Goal: Task Accomplishment & Management: Manage account settings

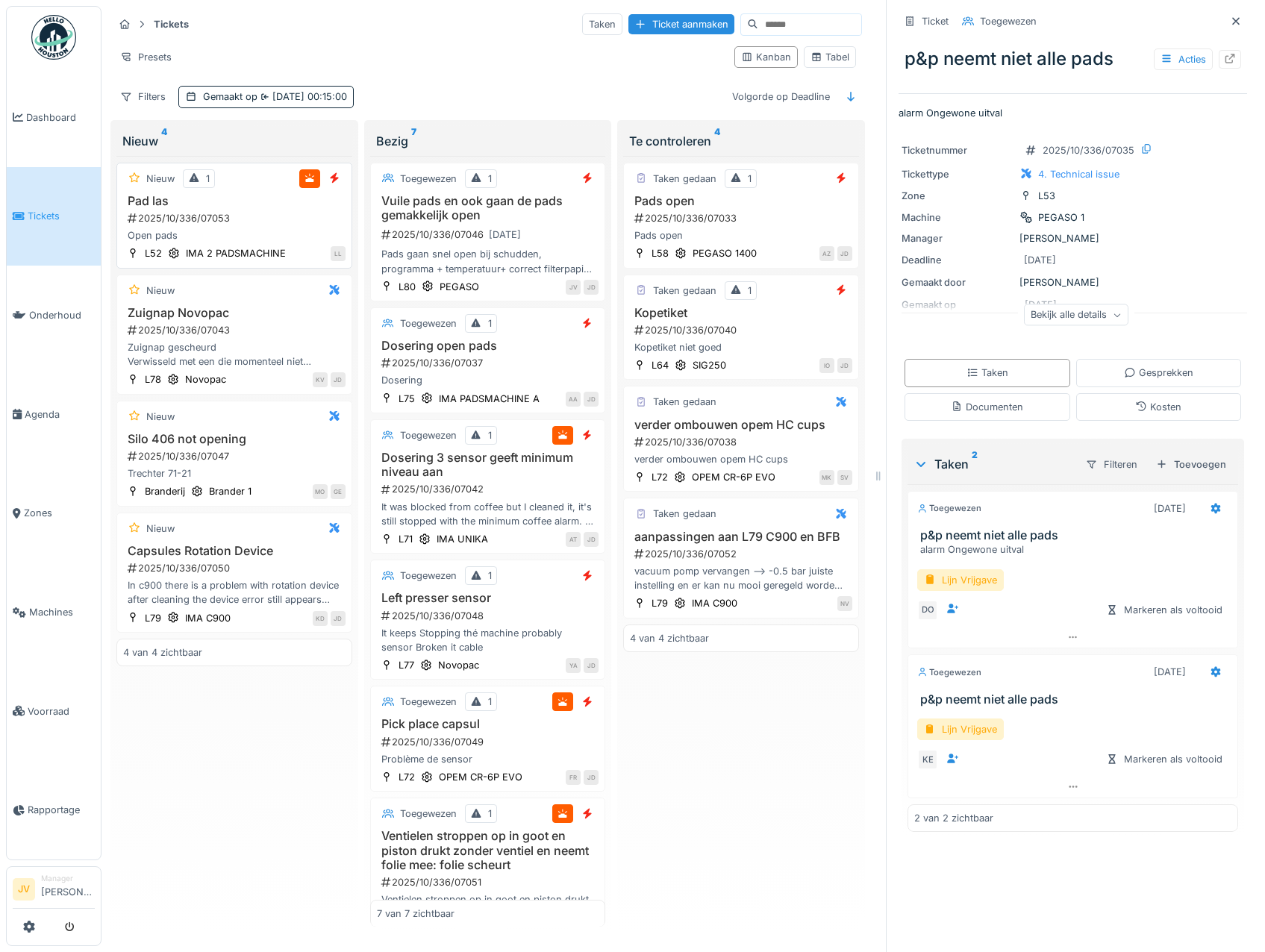
click at [292, 207] on h3 "Pad las" at bounding box center [235, 200] width 223 height 14
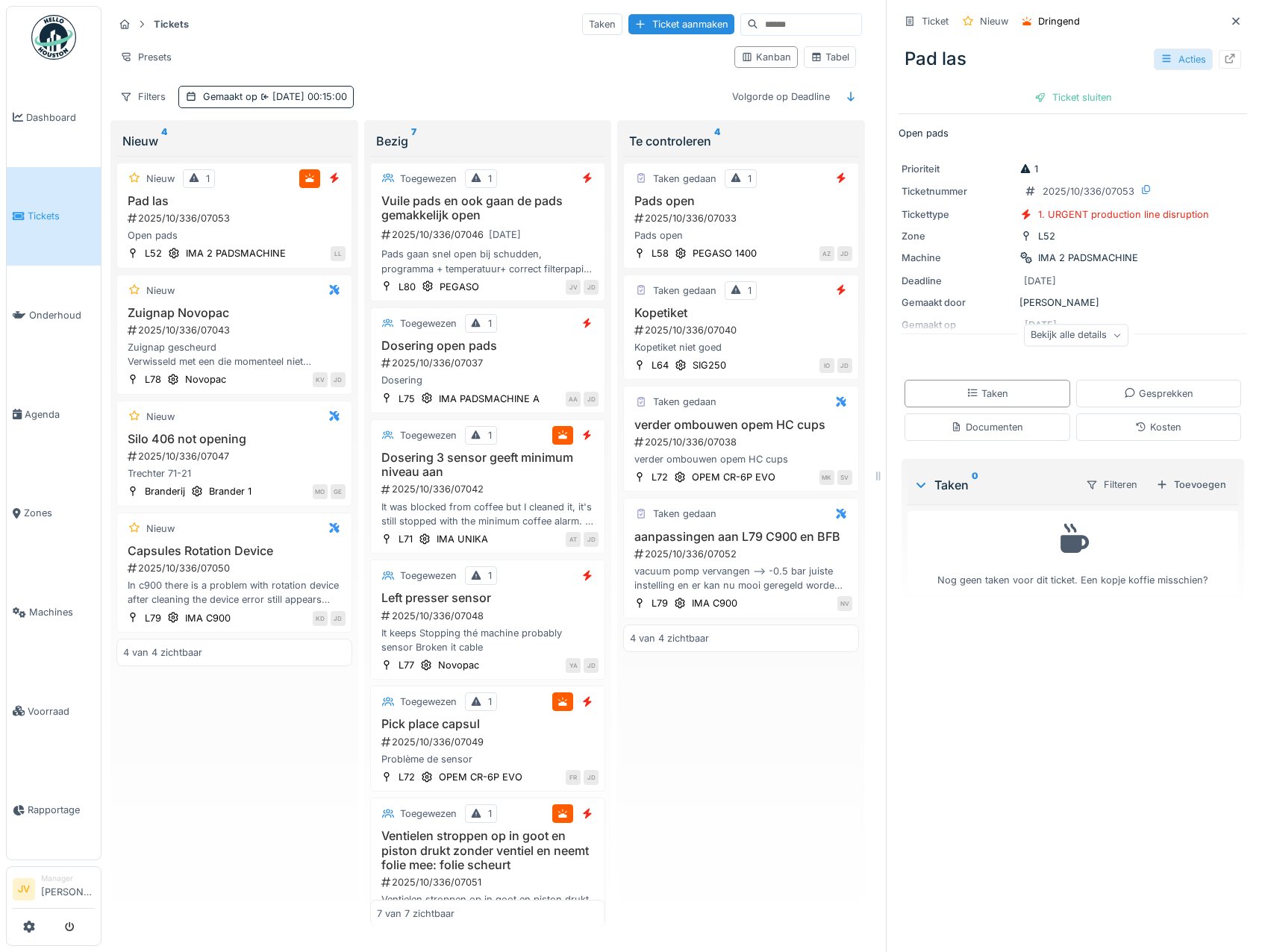
click at [1154, 56] on div "Acties" at bounding box center [1183, 59] width 59 height 22
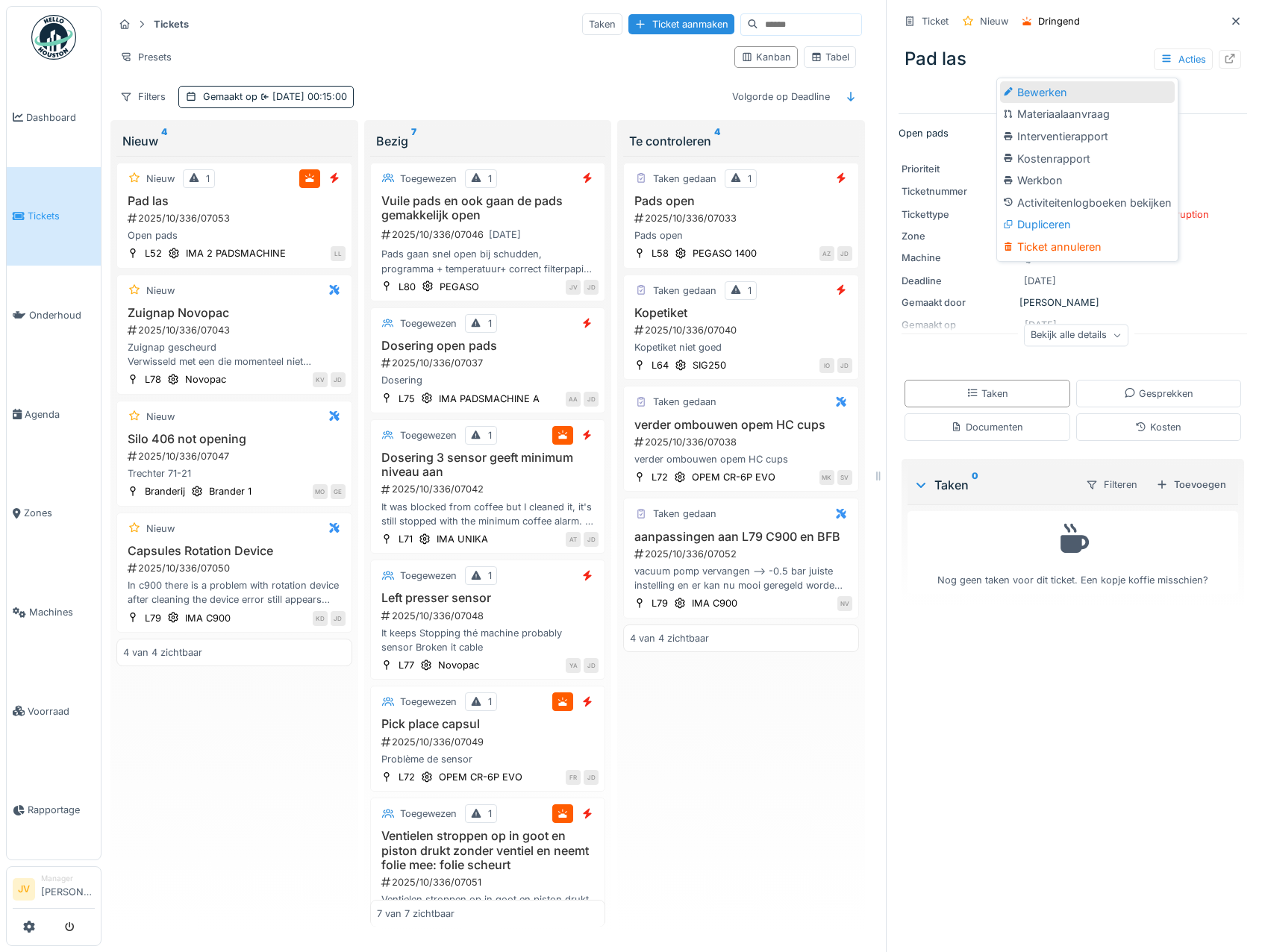
click at [1069, 93] on div "Bewerken" at bounding box center [1087, 93] width 175 height 22
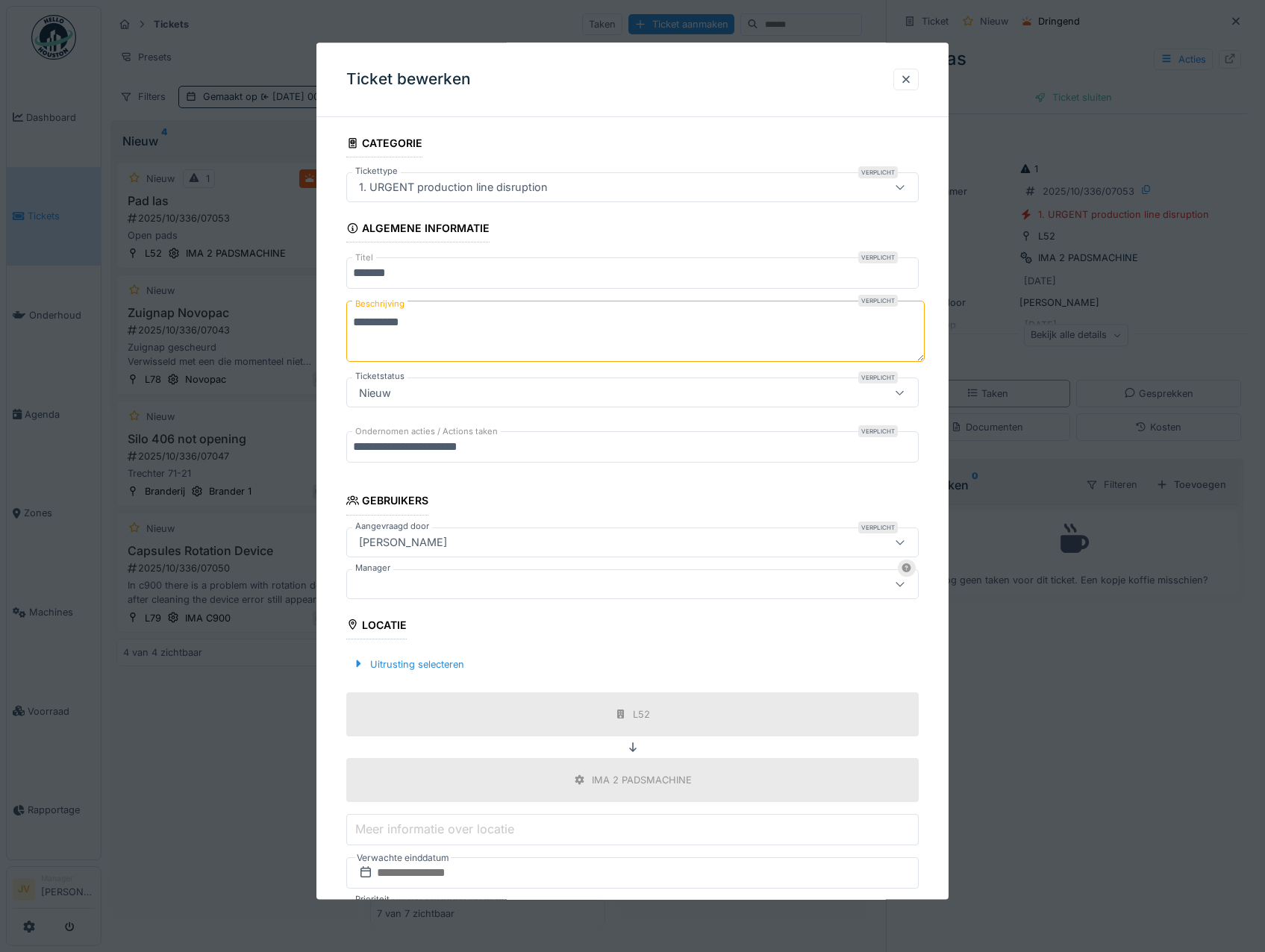
click at [433, 278] on input "*******" at bounding box center [632, 274] width 574 height 32
type input "**********"
drag, startPoint x: 453, startPoint y: 317, endPoint x: 326, endPoint y: 326, distance: 127.3
click at [326, 326] on div "**********" at bounding box center [632, 587] width 633 height 916
type textarea "**********"
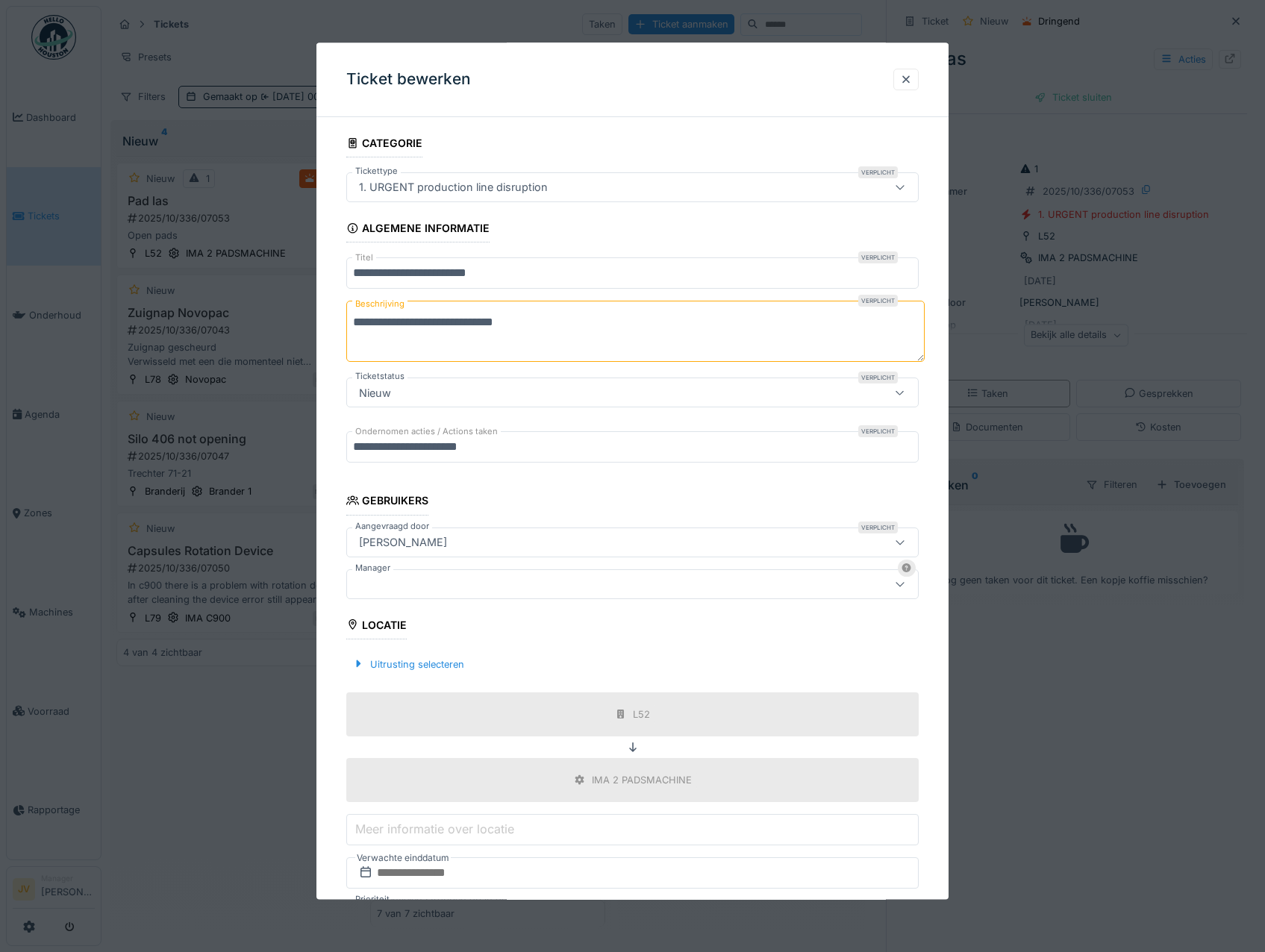
click at [382, 447] on input "**********" at bounding box center [632, 448] width 574 height 32
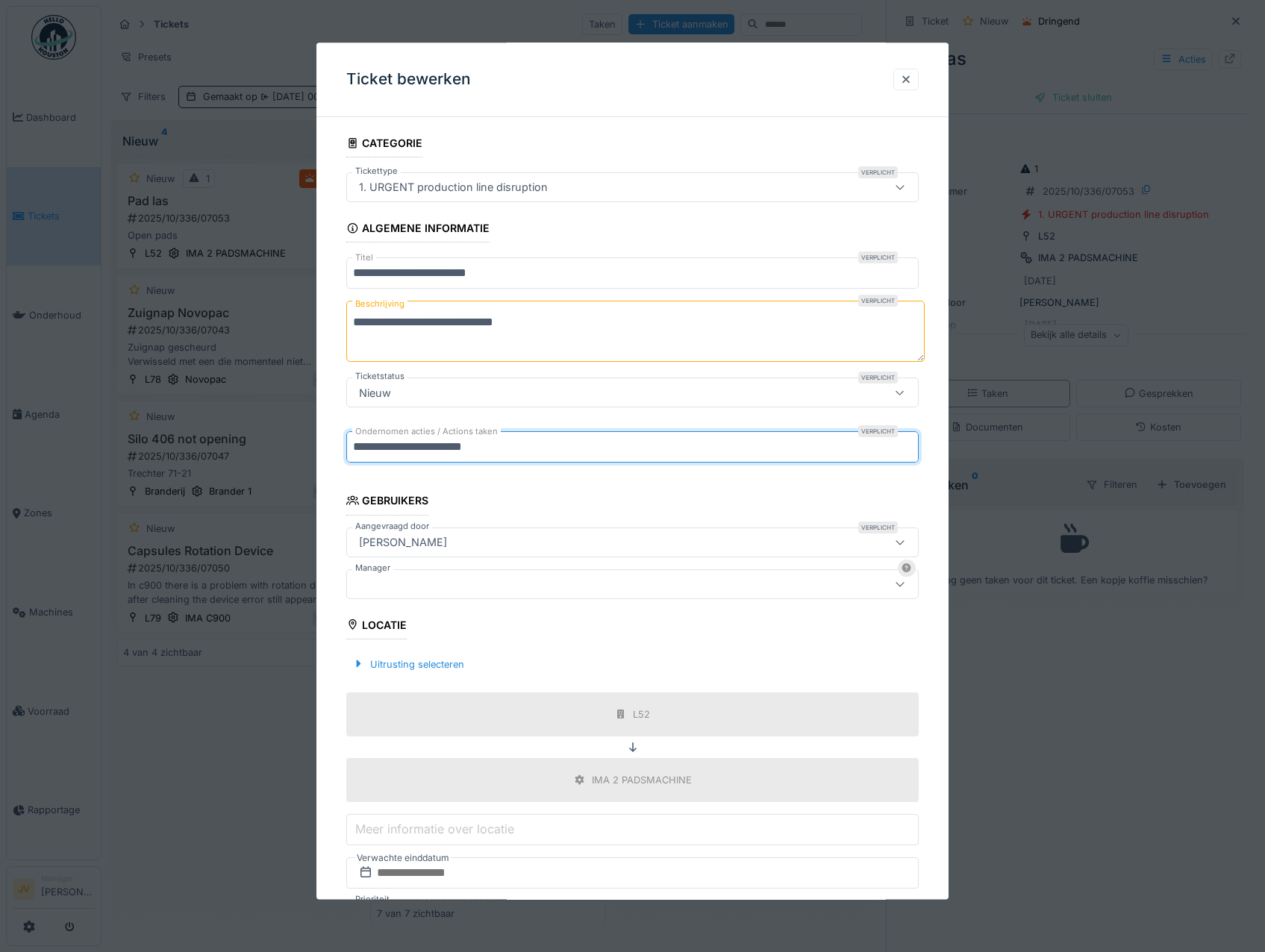
click at [522, 452] on input "**********" at bounding box center [632, 448] width 574 height 32
type input "**********"
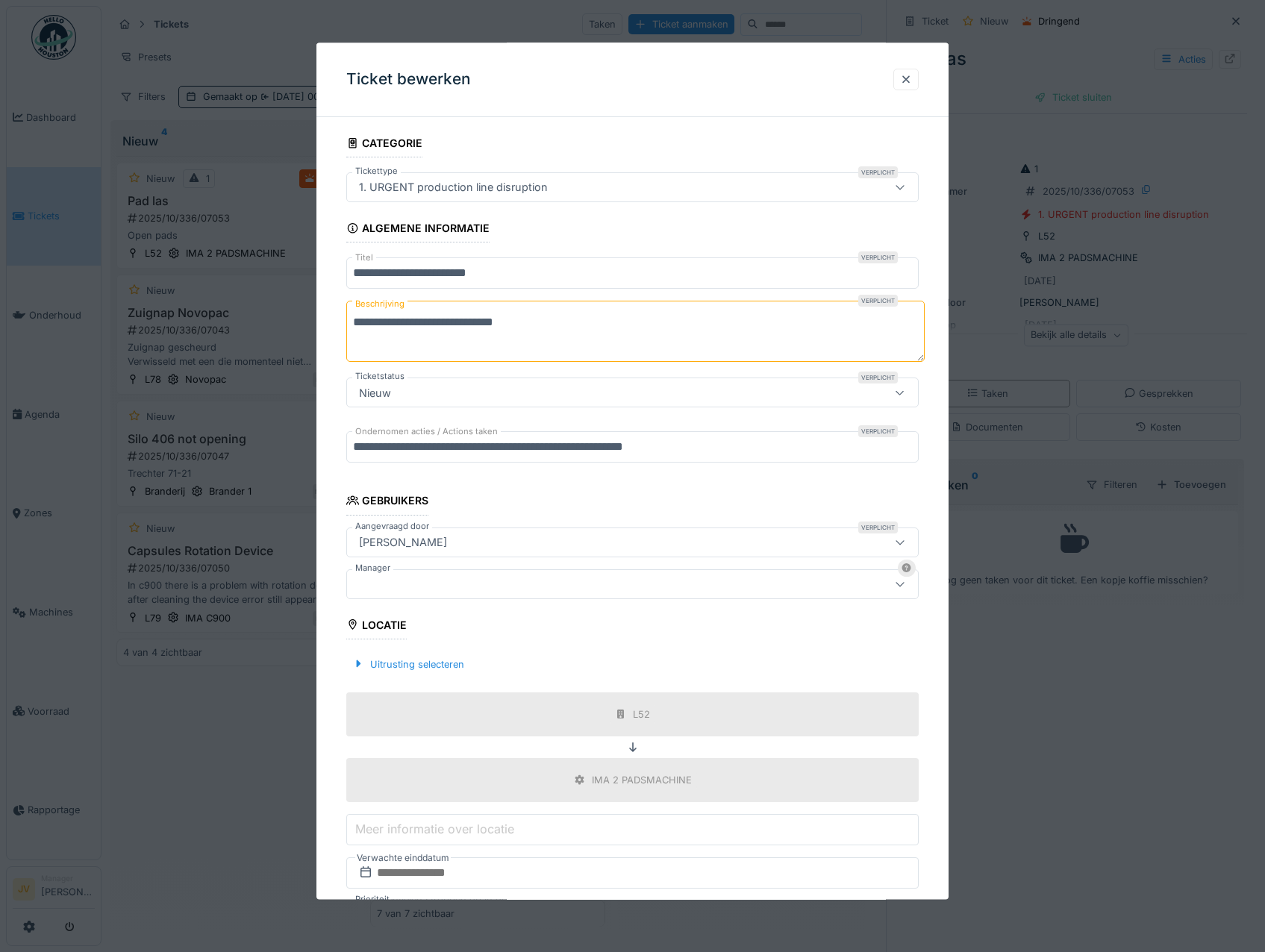
click at [536, 577] on div at bounding box center [599, 584] width 492 height 17
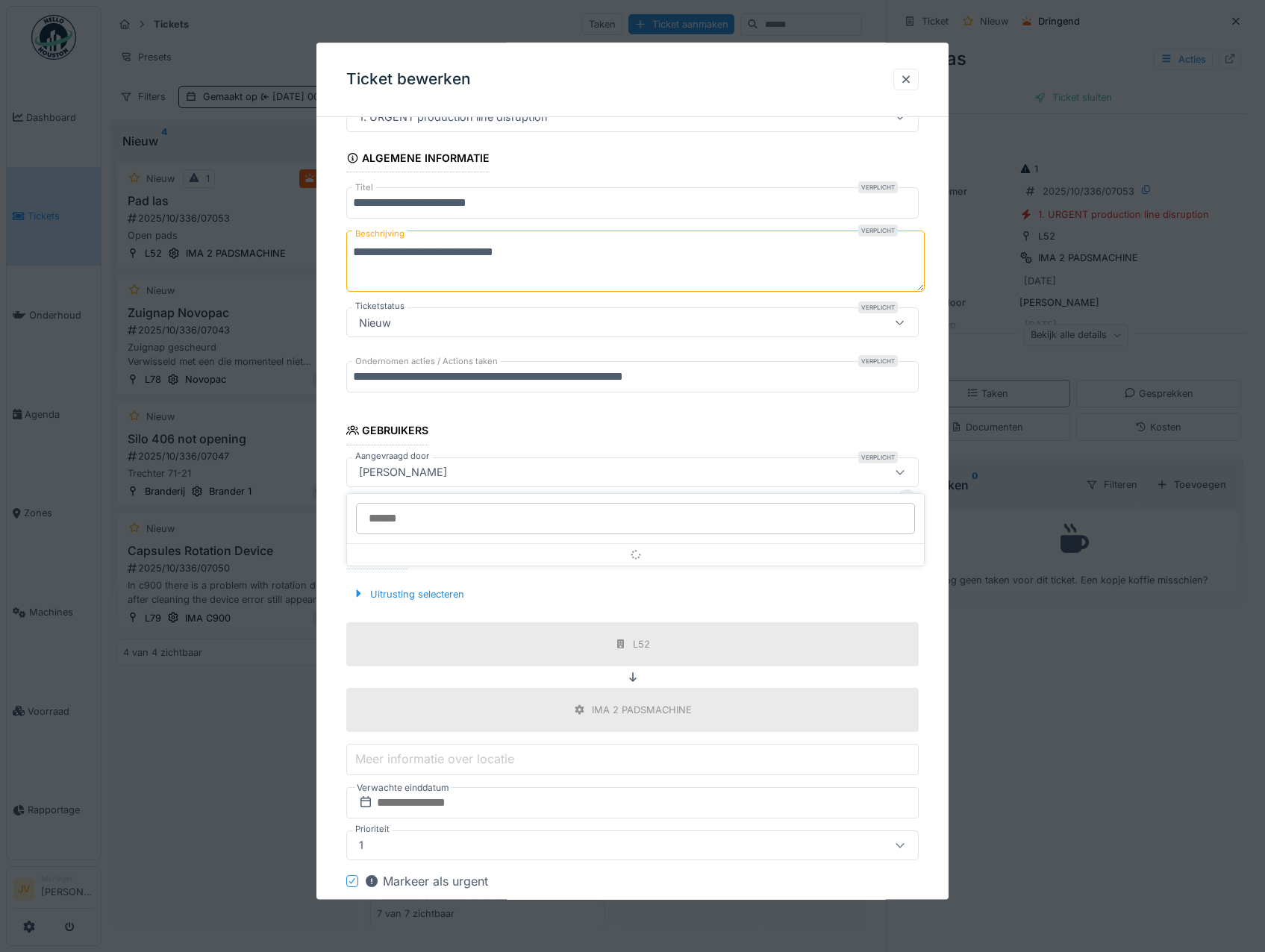
scroll to position [112, 0]
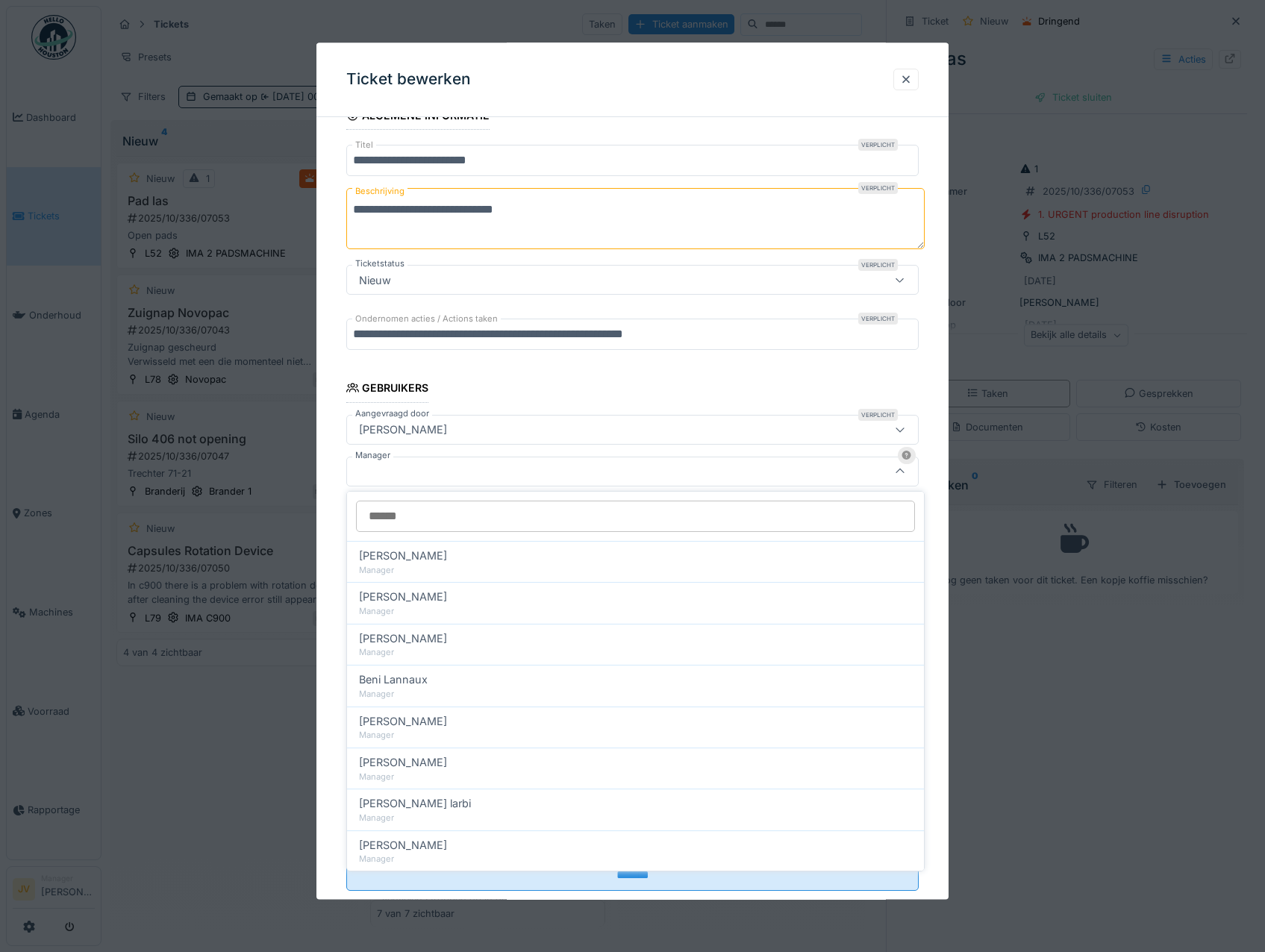
click at [484, 520] on input "Manager" at bounding box center [636, 516] width 560 height 32
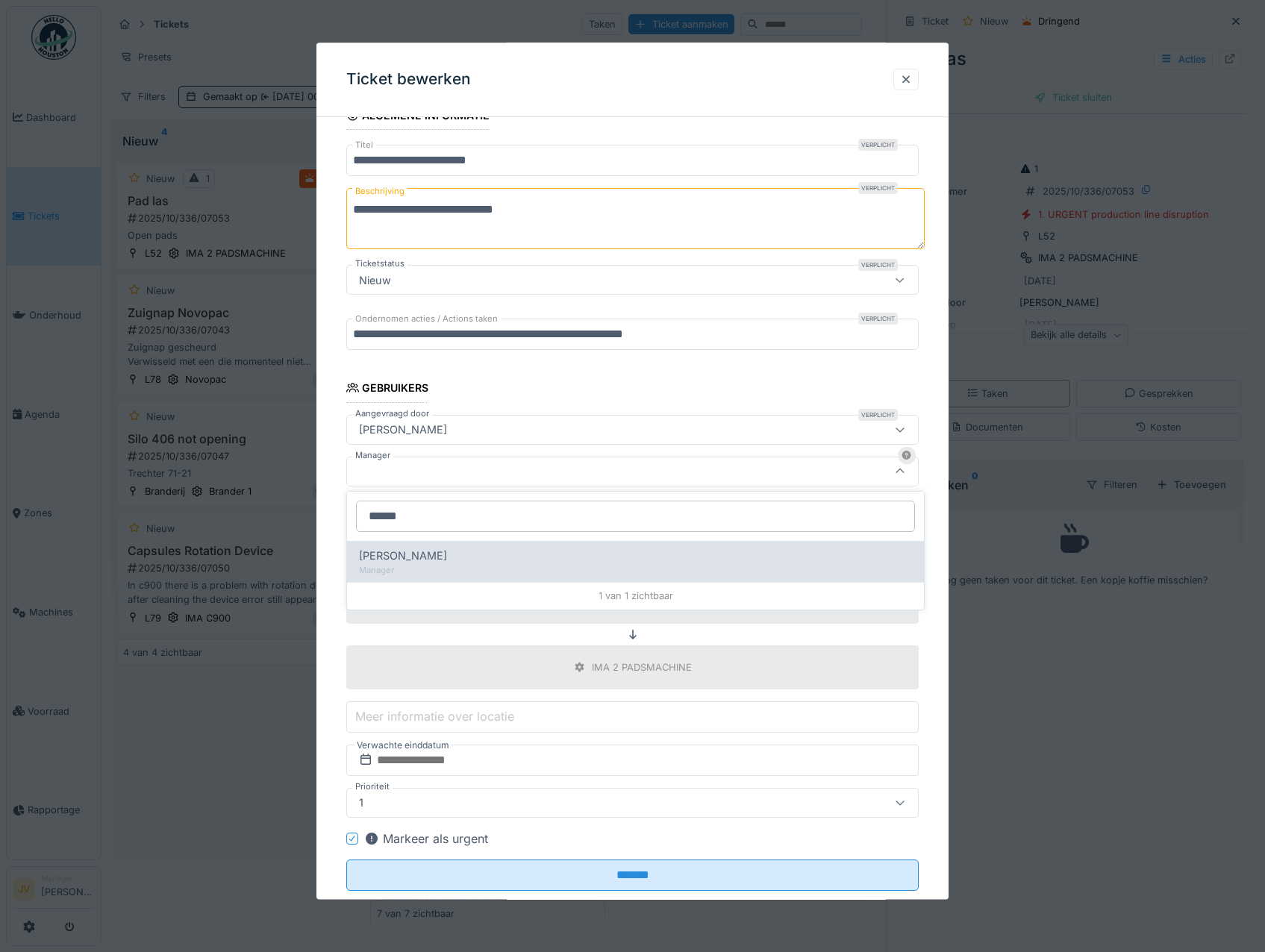
type input "******"
click at [504, 560] on div "[PERSON_NAME]" at bounding box center [635, 556] width 553 height 17
type input "****"
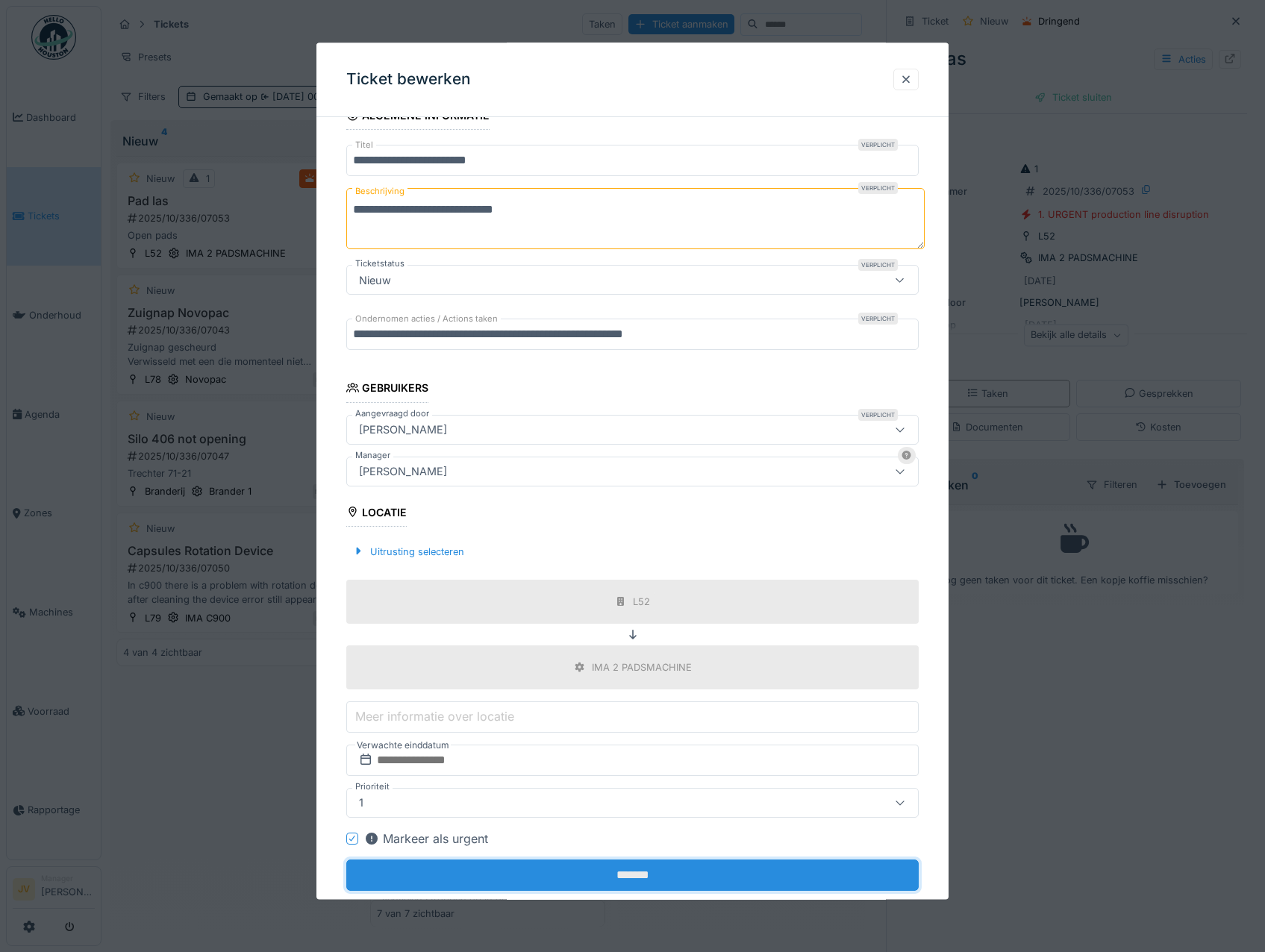
click at [632, 873] on input "*******" at bounding box center [632, 875] width 574 height 32
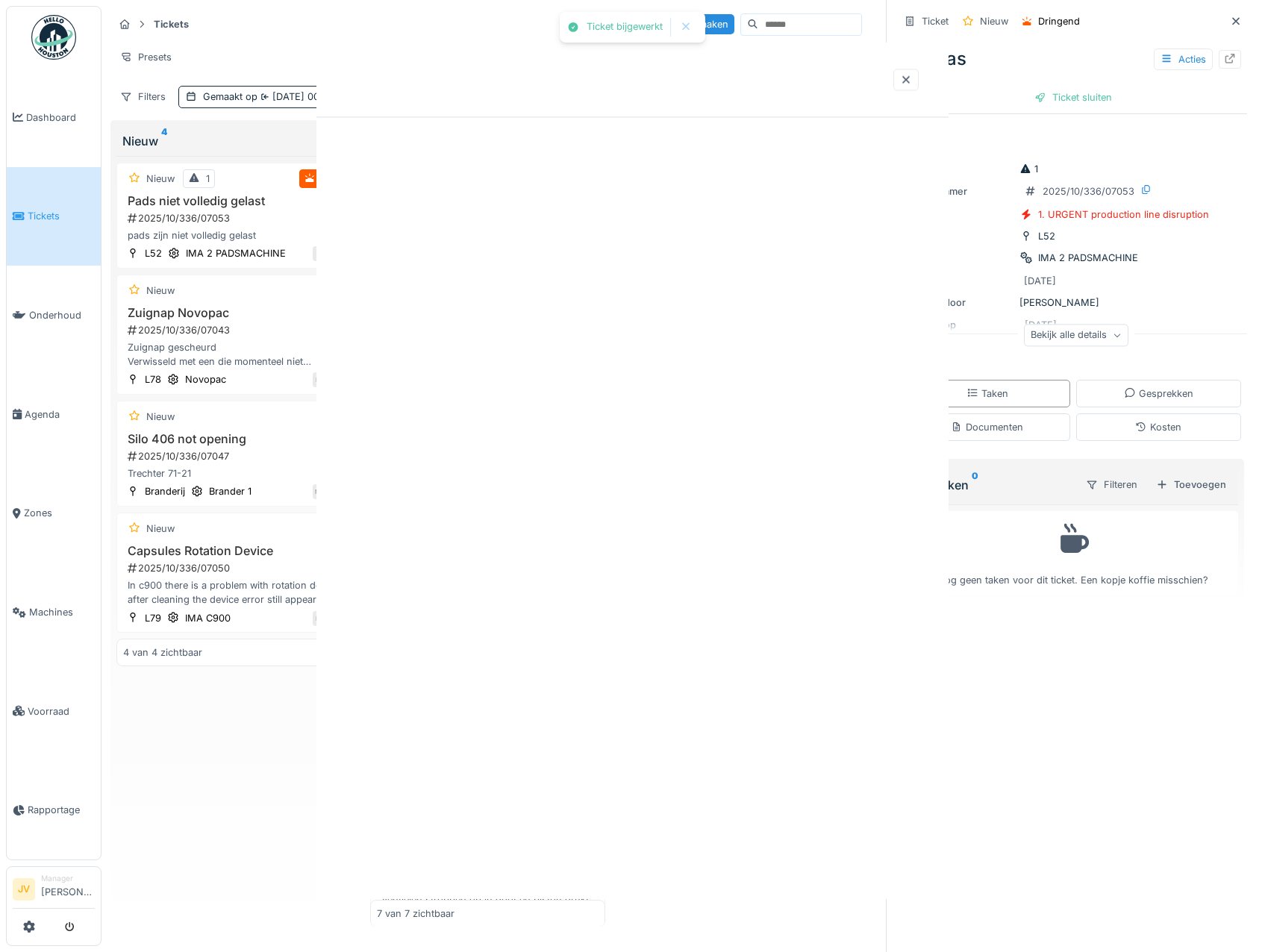
scroll to position [0, 0]
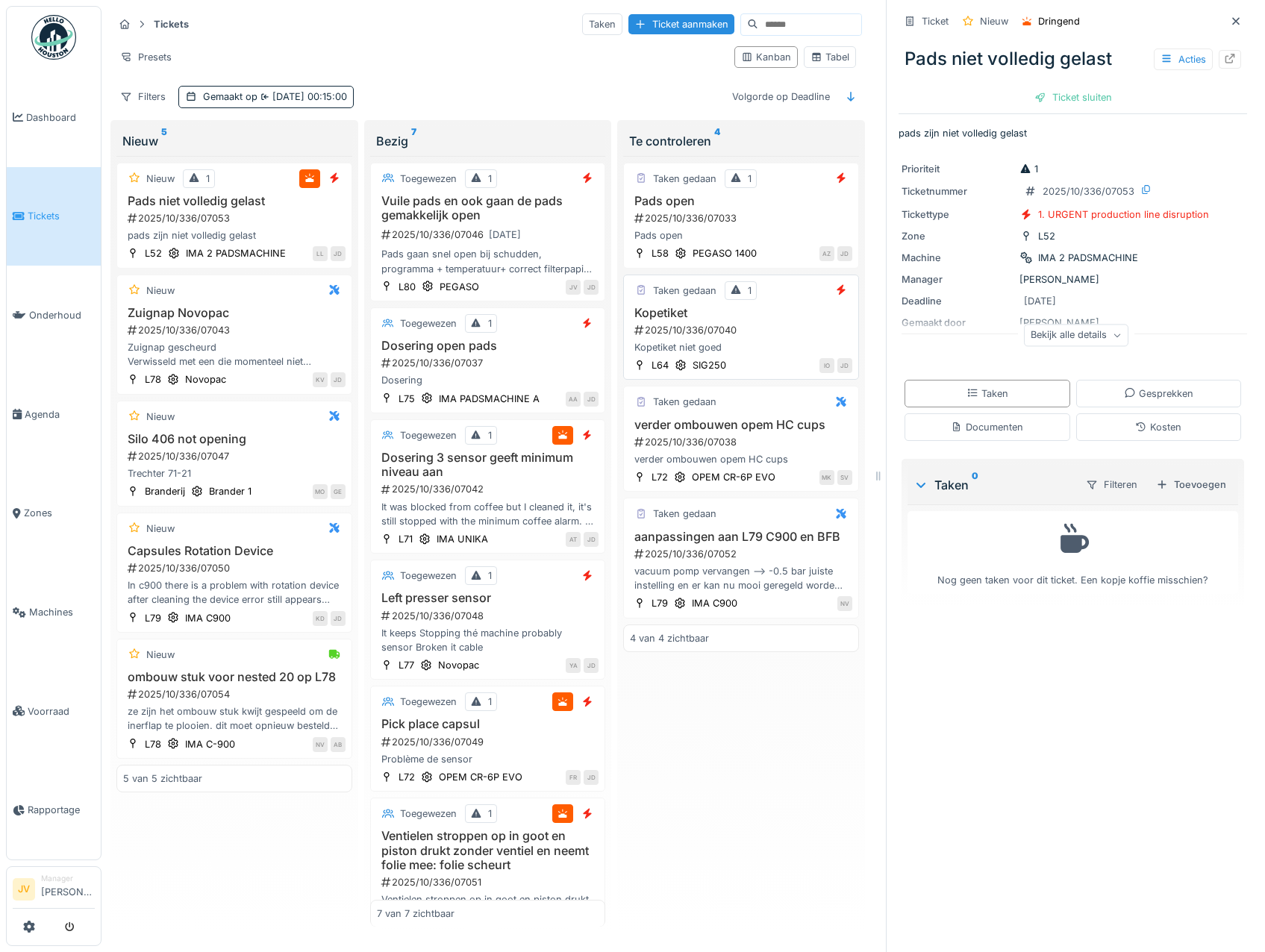
click at [778, 322] on div "Kopetiket 2025/10/336/07040 Kopetiket niet goed" at bounding box center [741, 330] width 223 height 50
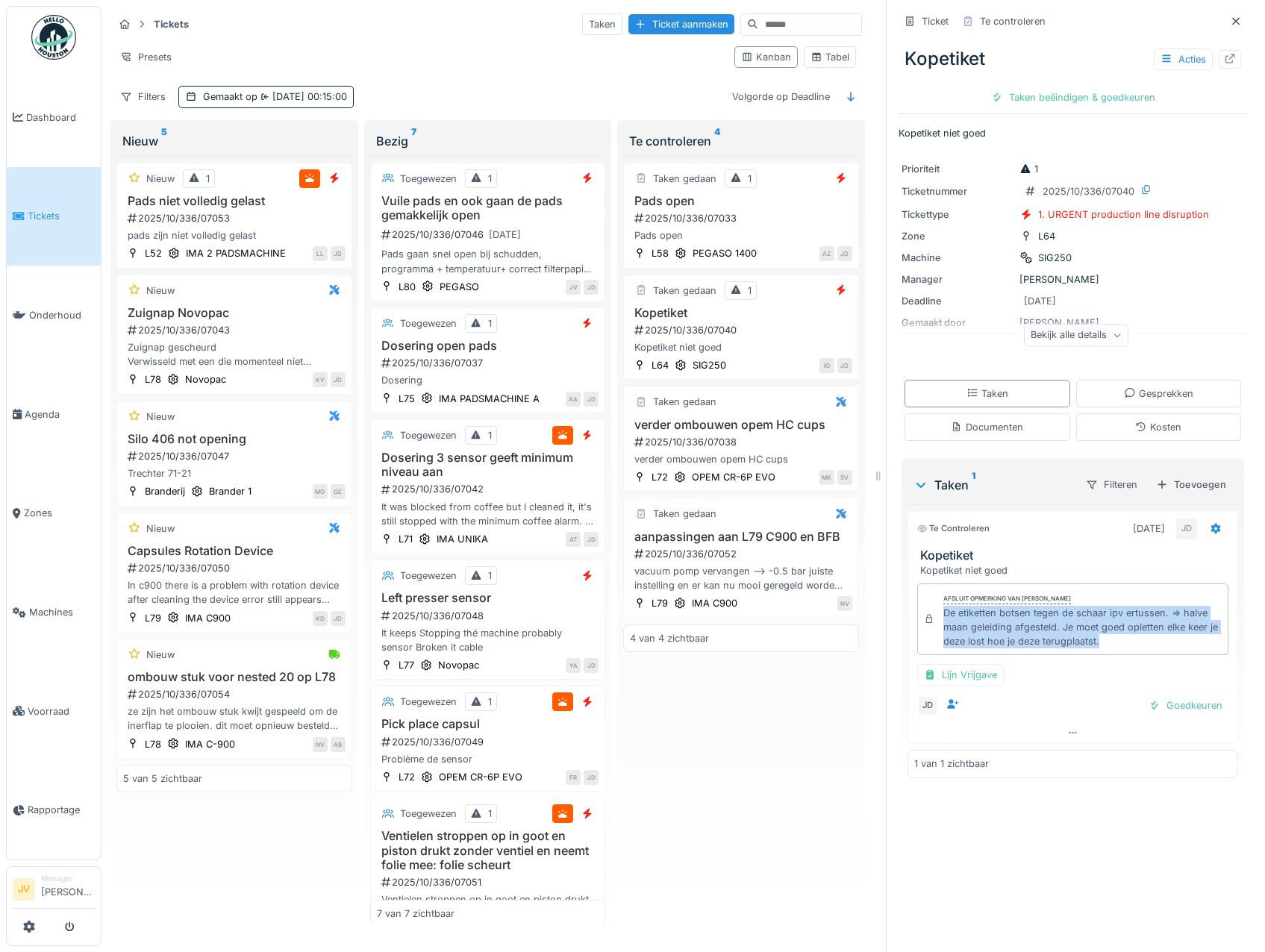
drag, startPoint x: 932, startPoint y: 614, endPoint x: 1118, endPoint y: 645, distance: 188.6
click at [1118, 645] on div "Afsluit opmerking van Jasper De wit De etiketten botsen tegen de schaar ipv ert…" at bounding box center [1073, 619] width 312 height 72
copy div "De etiketten botsen tegen de schaar ipv ertussen. => halve maan geleiding afges…"
click at [733, 341] on div "Kopetiket niet goed" at bounding box center [741, 347] width 223 height 14
click at [752, 227] on div "Pads open 2025/10/336/07033 Pads open" at bounding box center [741, 218] width 223 height 50
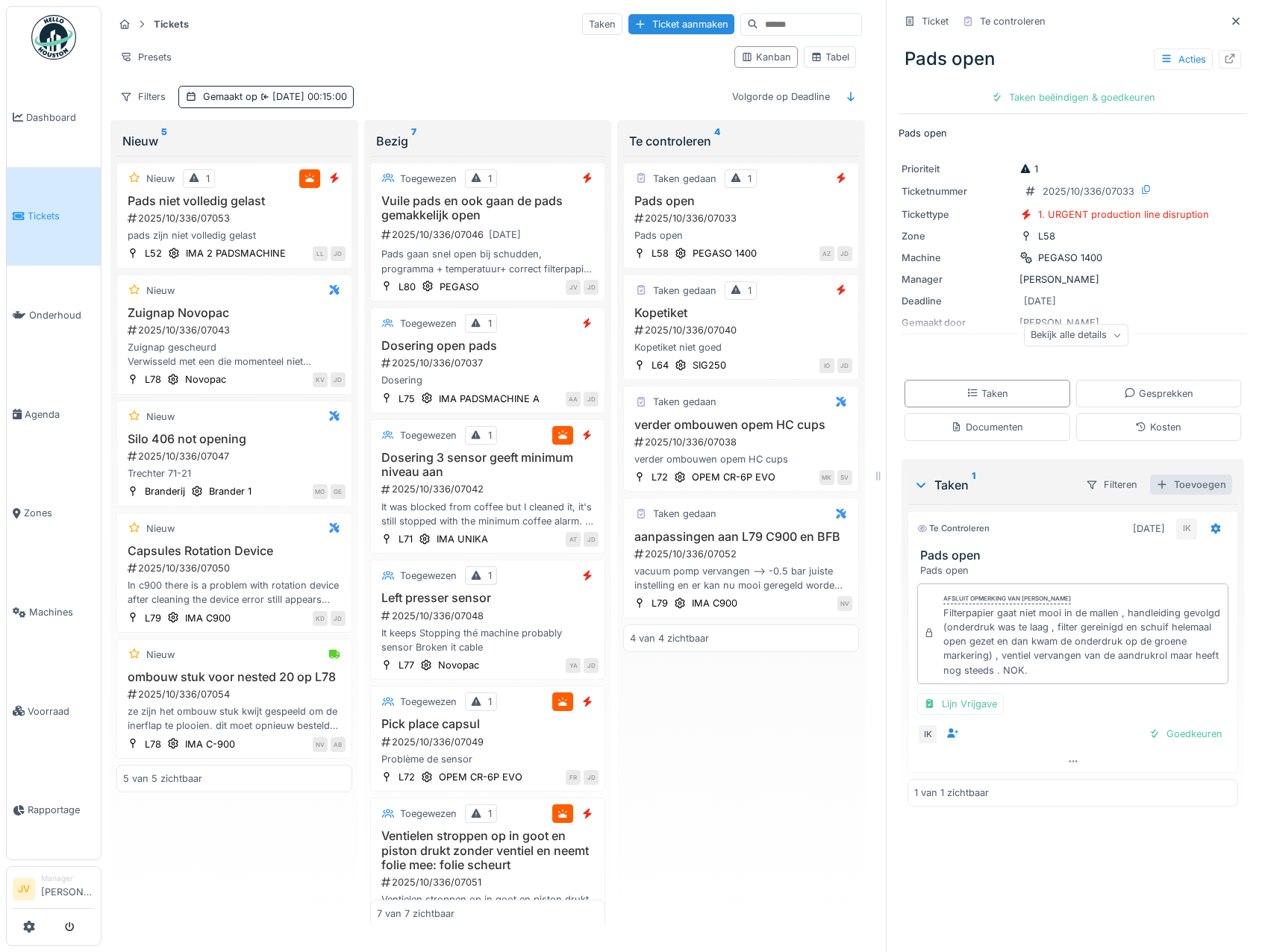
click at [1184, 483] on div "Toevoegen" at bounding box center [1191, 484] width 82 height 21
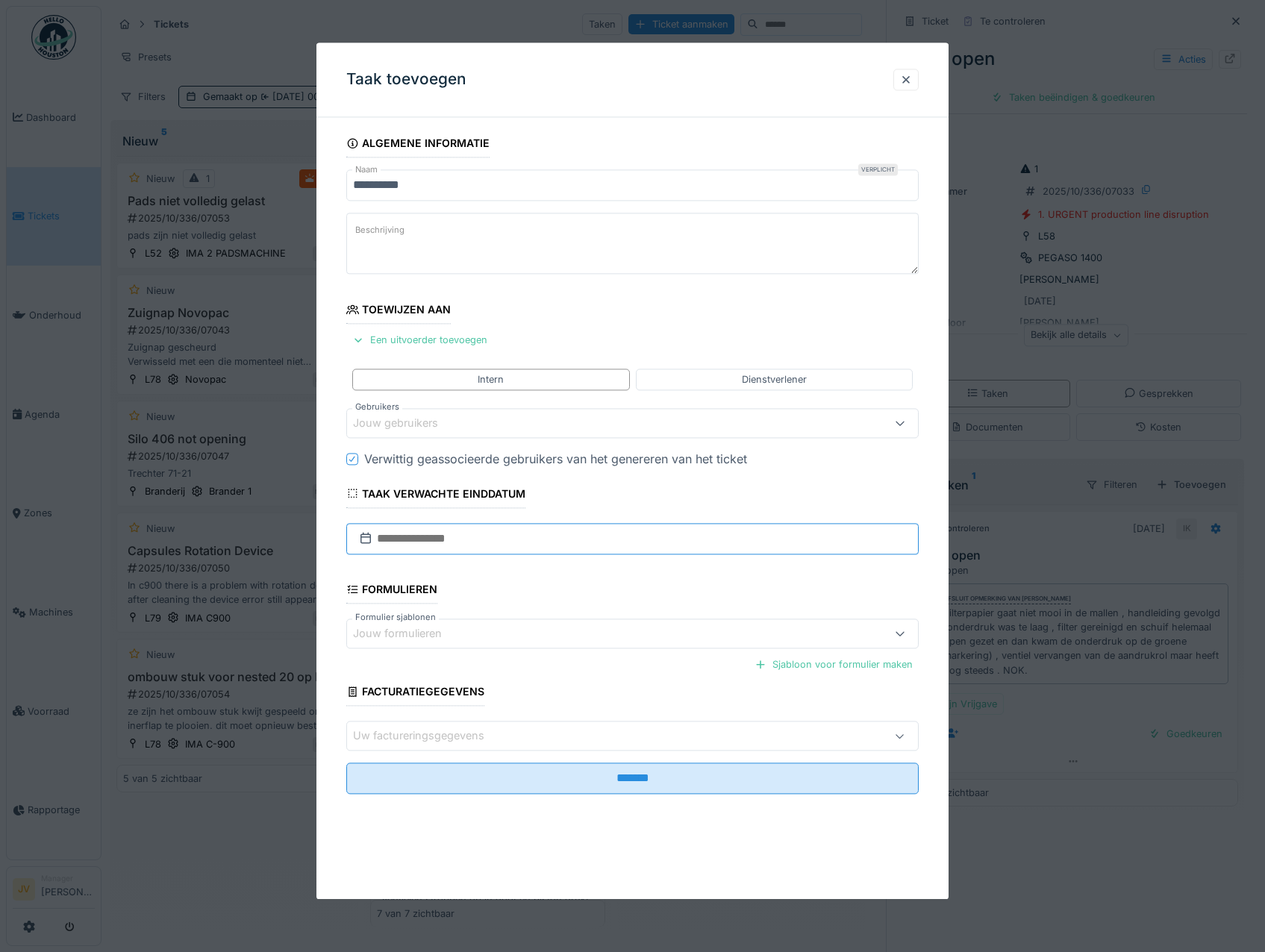
click at [444, 536] on input "text" at bounding box center [632, 539] width 574 height 32
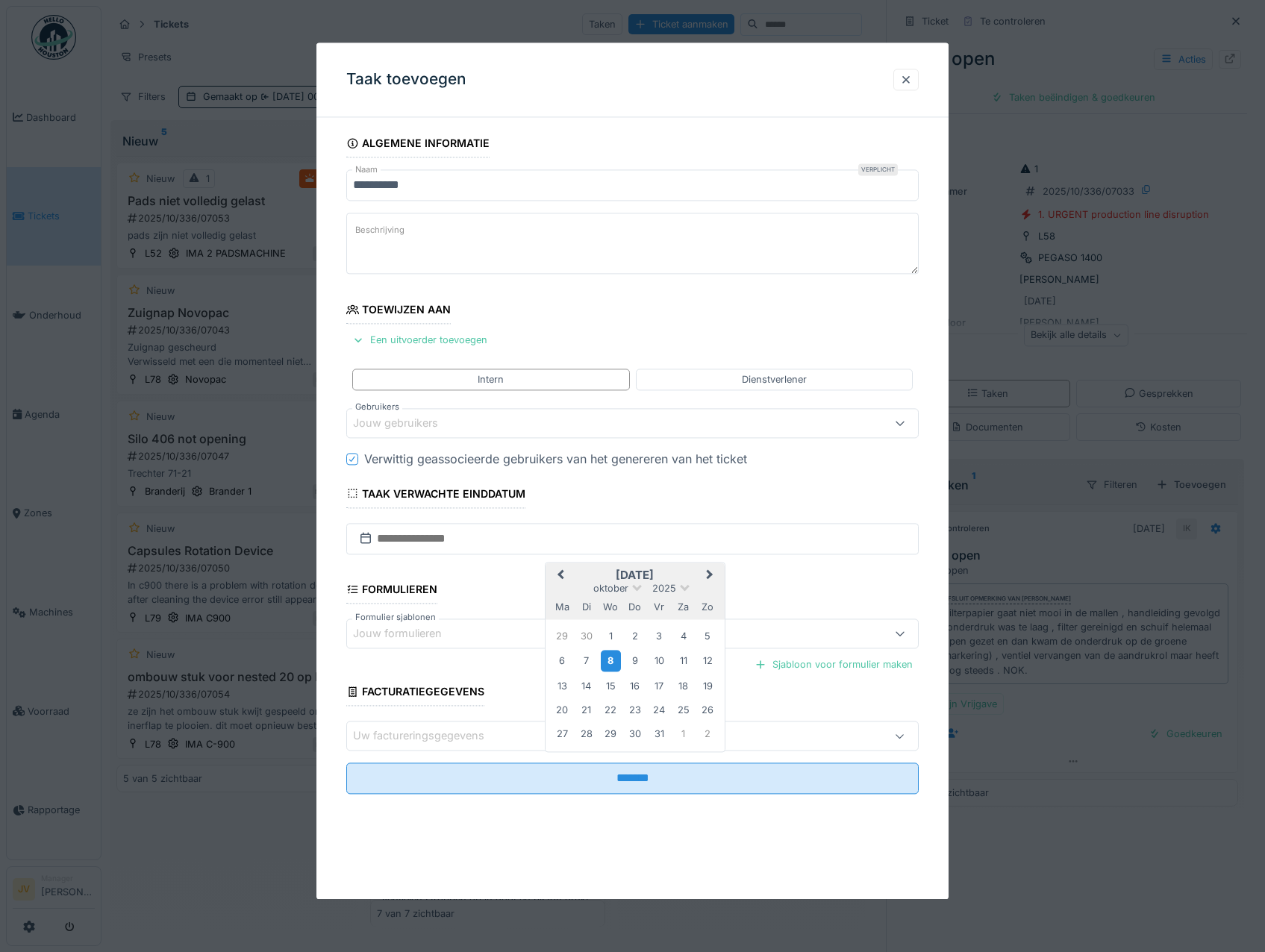
click at [617, 669] on div "8" at bounding box center [611, 660] width 21 height 22
click at [399, 424] on div "Jouw gebruikers" at bounding box center [405, 424] width 106 height 17
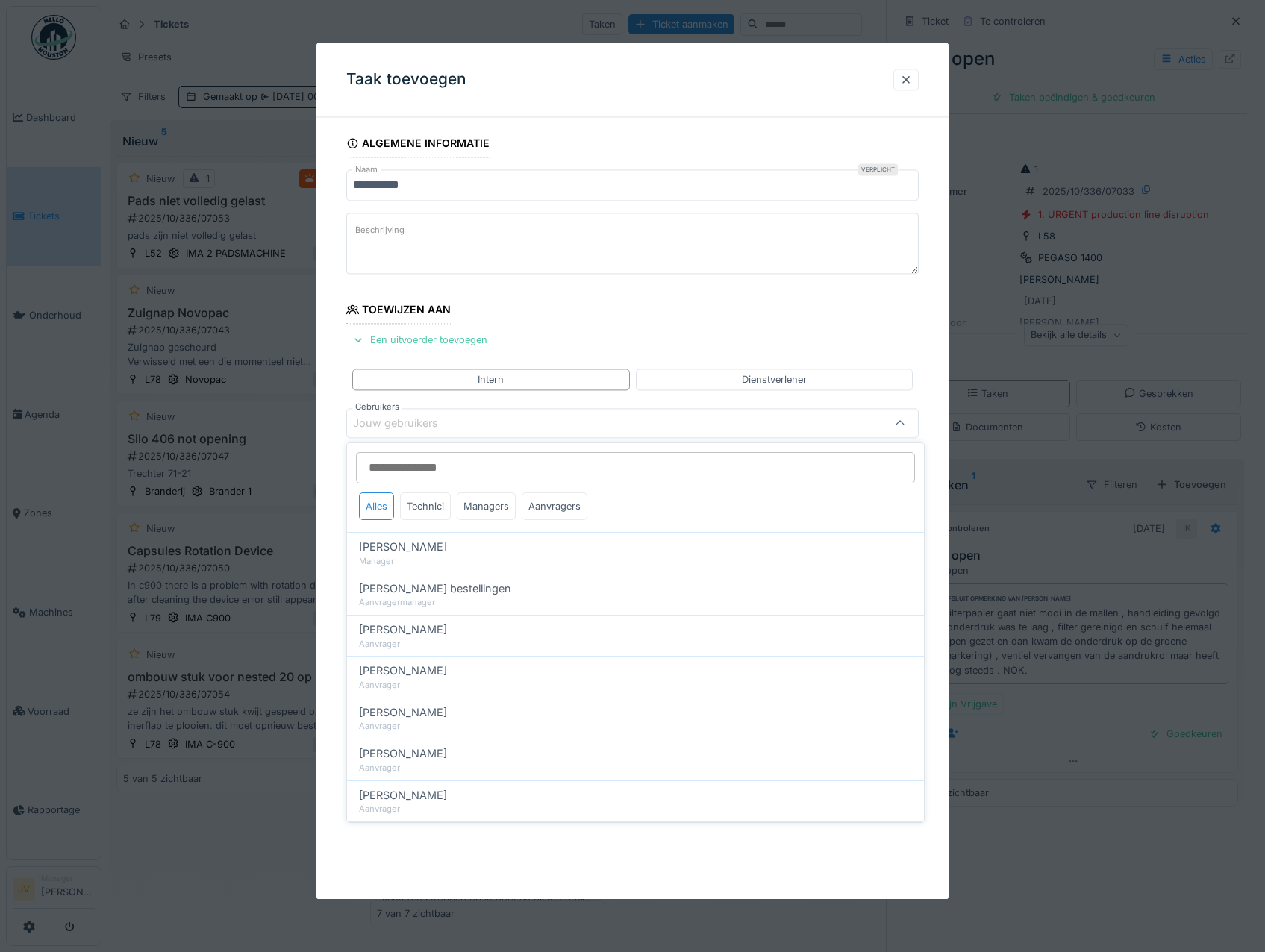
click at [418, 469] on input "Gebruikers" at bounding box center [636, 468] width 560 height 32
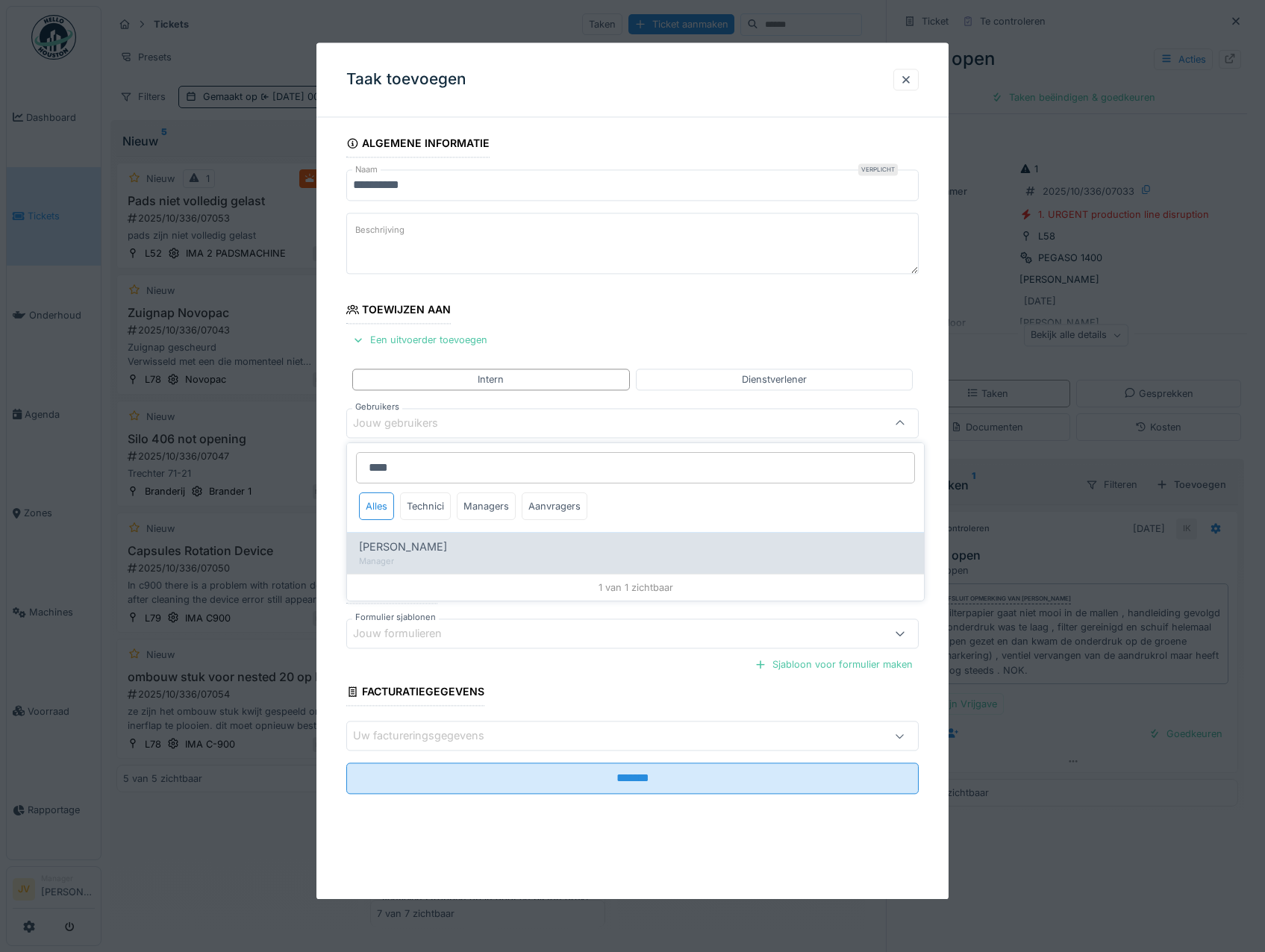
type input "****"
click at [445, 552] on div "[PERSON_NAME]" at bounding box center [635, 547] width 553 height 17
type input "****"
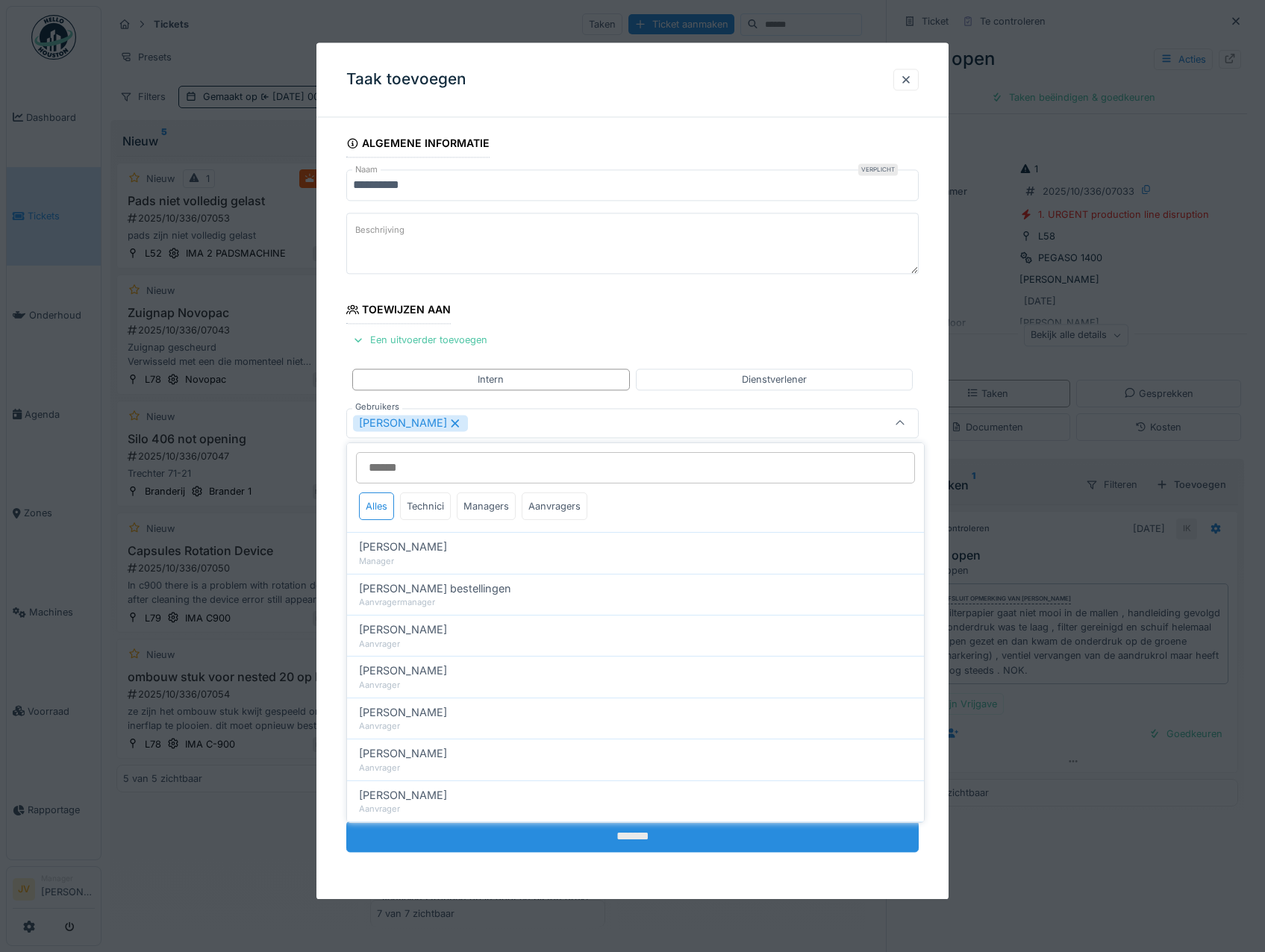
click at [618, 835] on input "*******" at bounding box center [632, 837] width 574 height 32
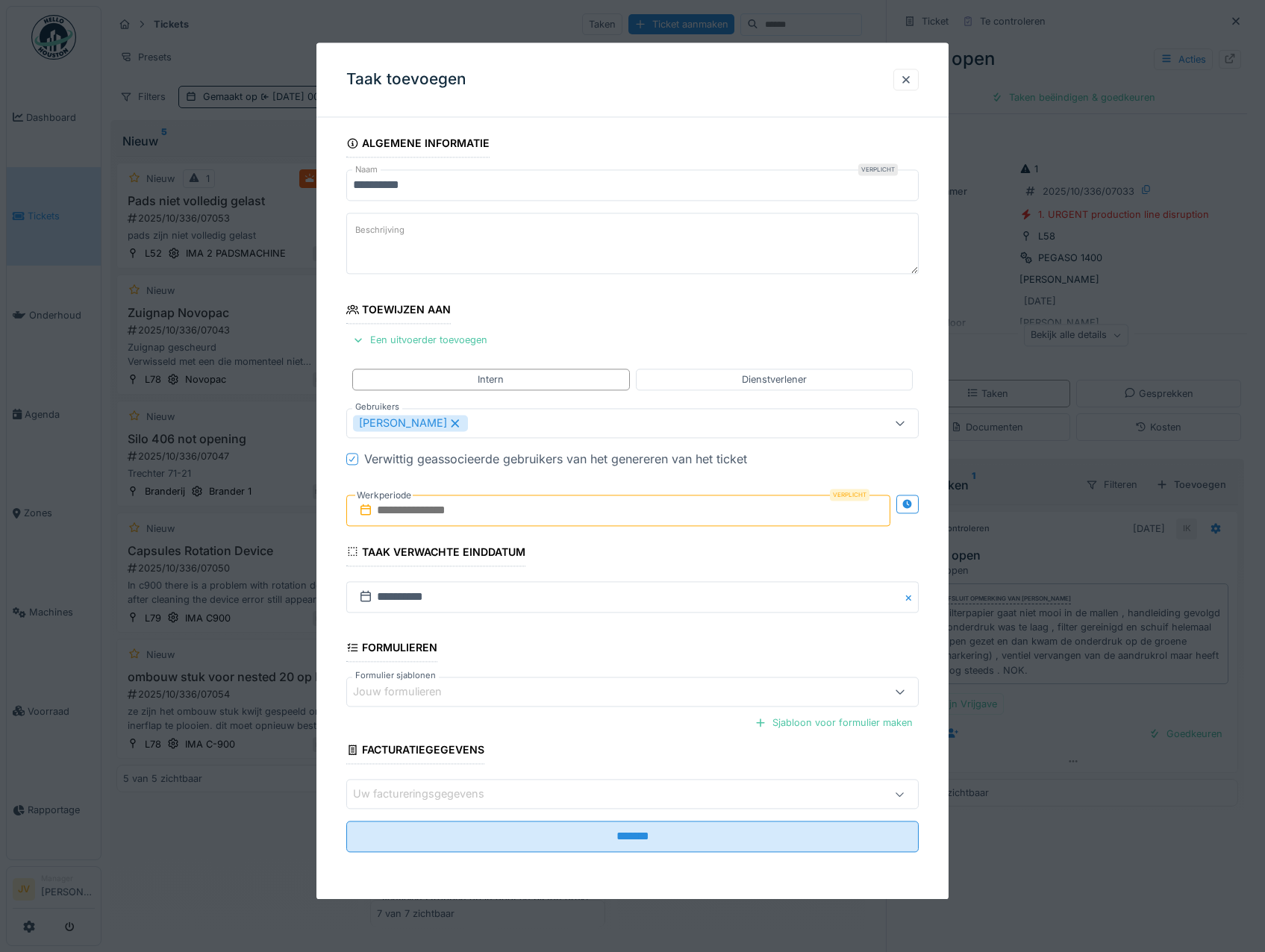
click at [533, 519] on input "text" at bounding box center [618, 511] width 545 height 32
click at [596, 633] on div "8" at bounding box center [597, 632] width 21 height 22
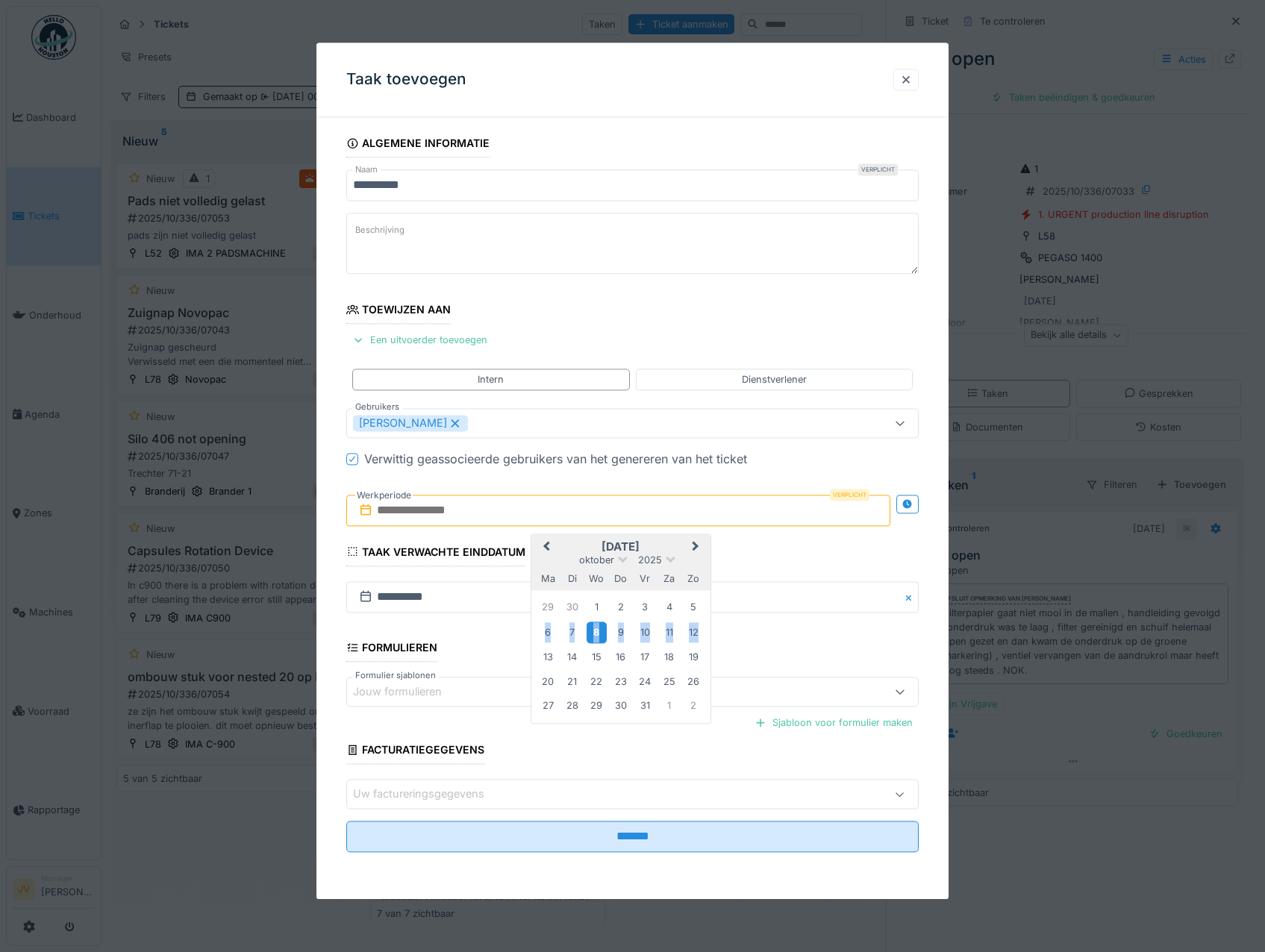
click at [596, 633] on div "8" at bounding box center [597, 632] width 21 height 22
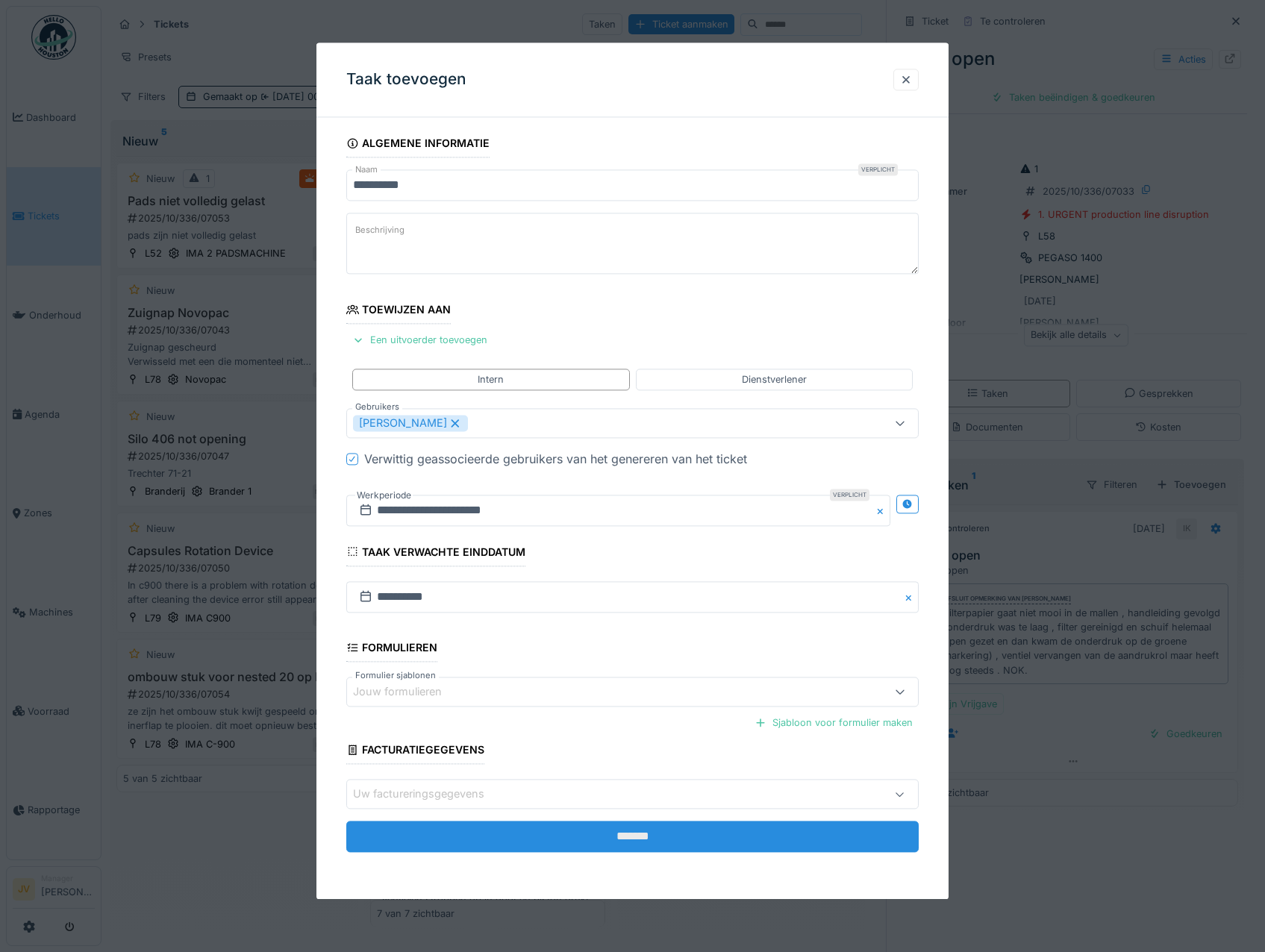
click at [668, 832] on input "*******" at bounding box center [632, 837] width 574 height 32
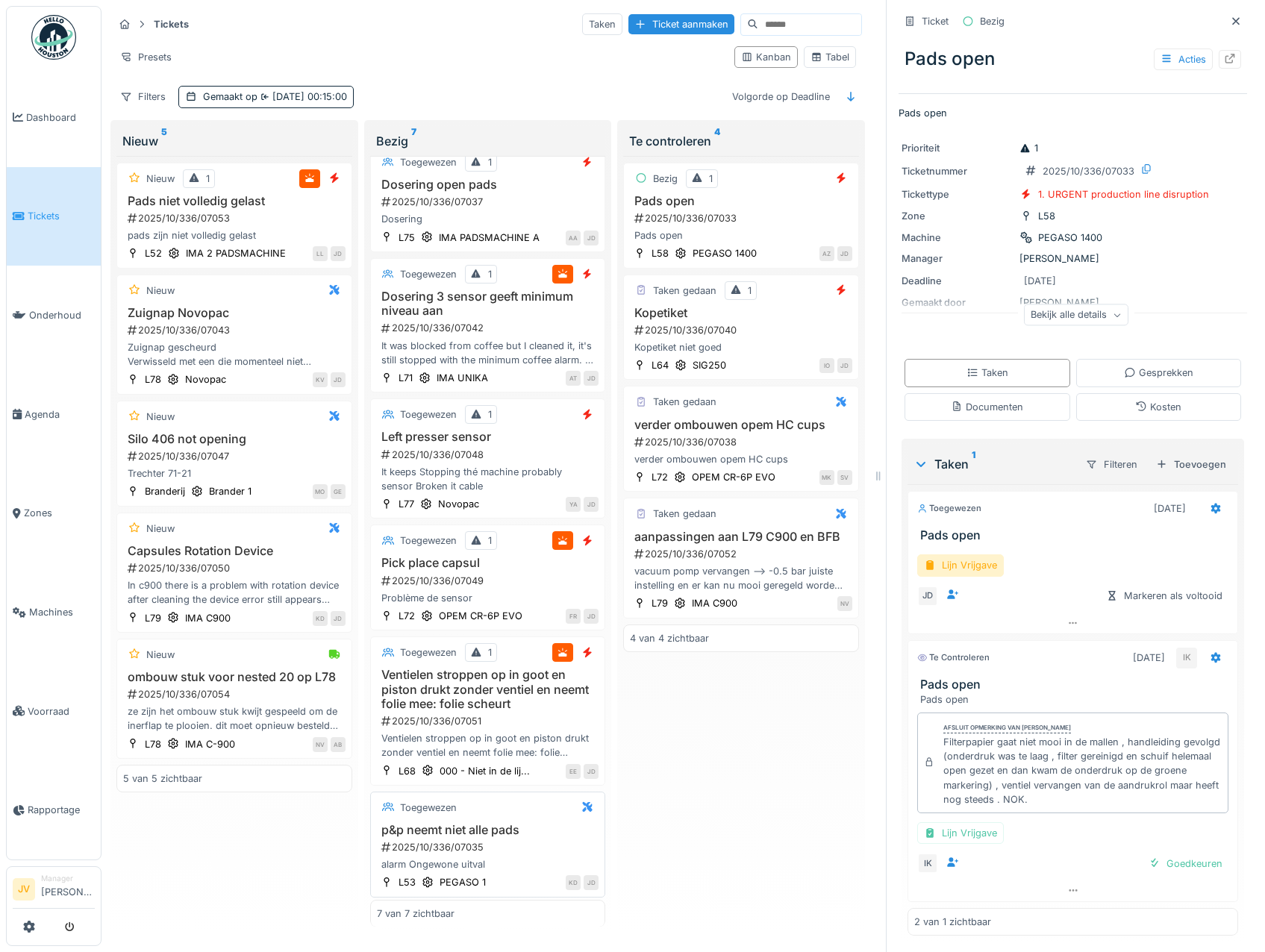
scroll to position [165, 0]
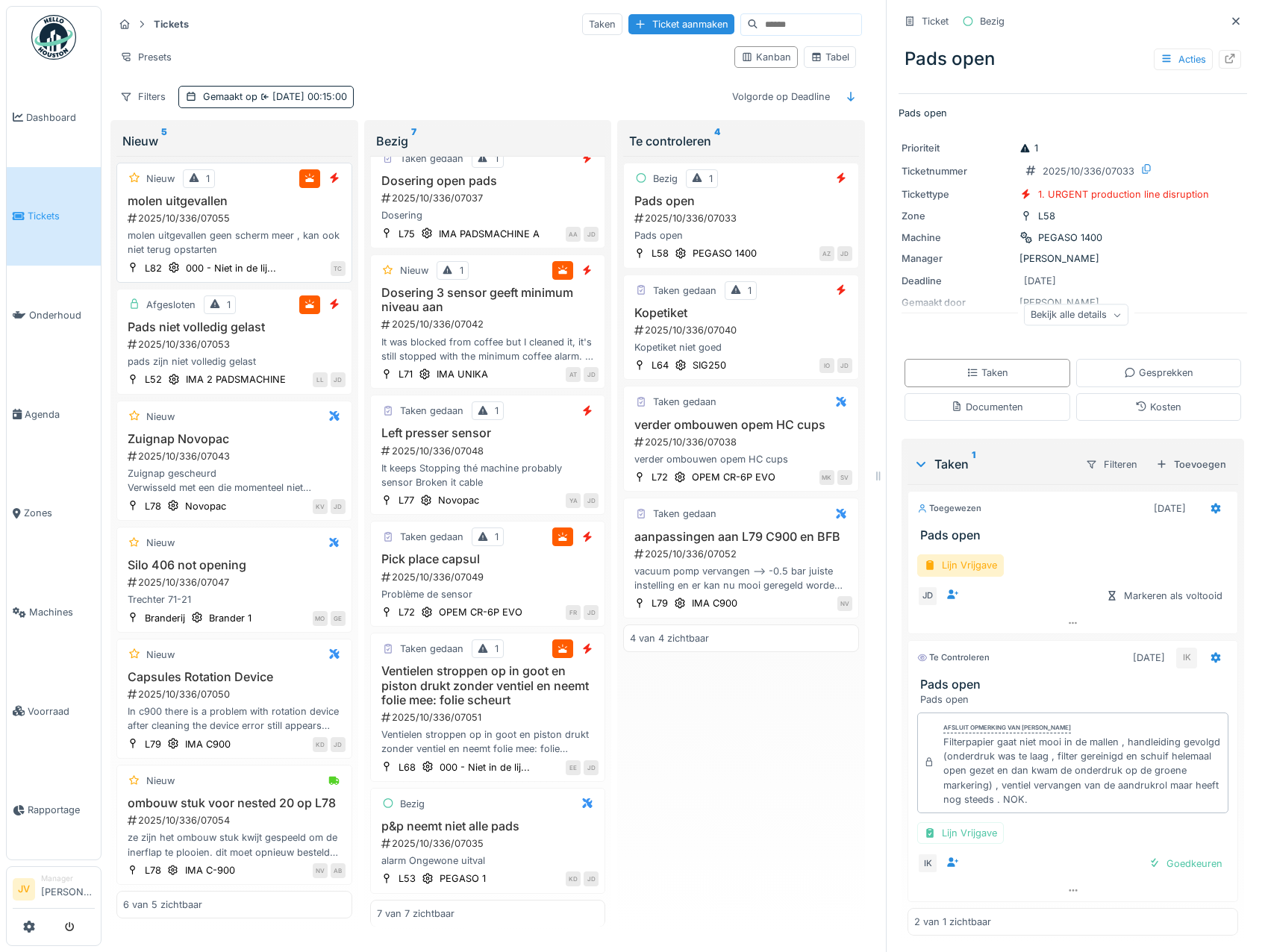
click at [271, 217] on div "2025/10/336/07055" at bounding box center [236, 218] width 220 height 14
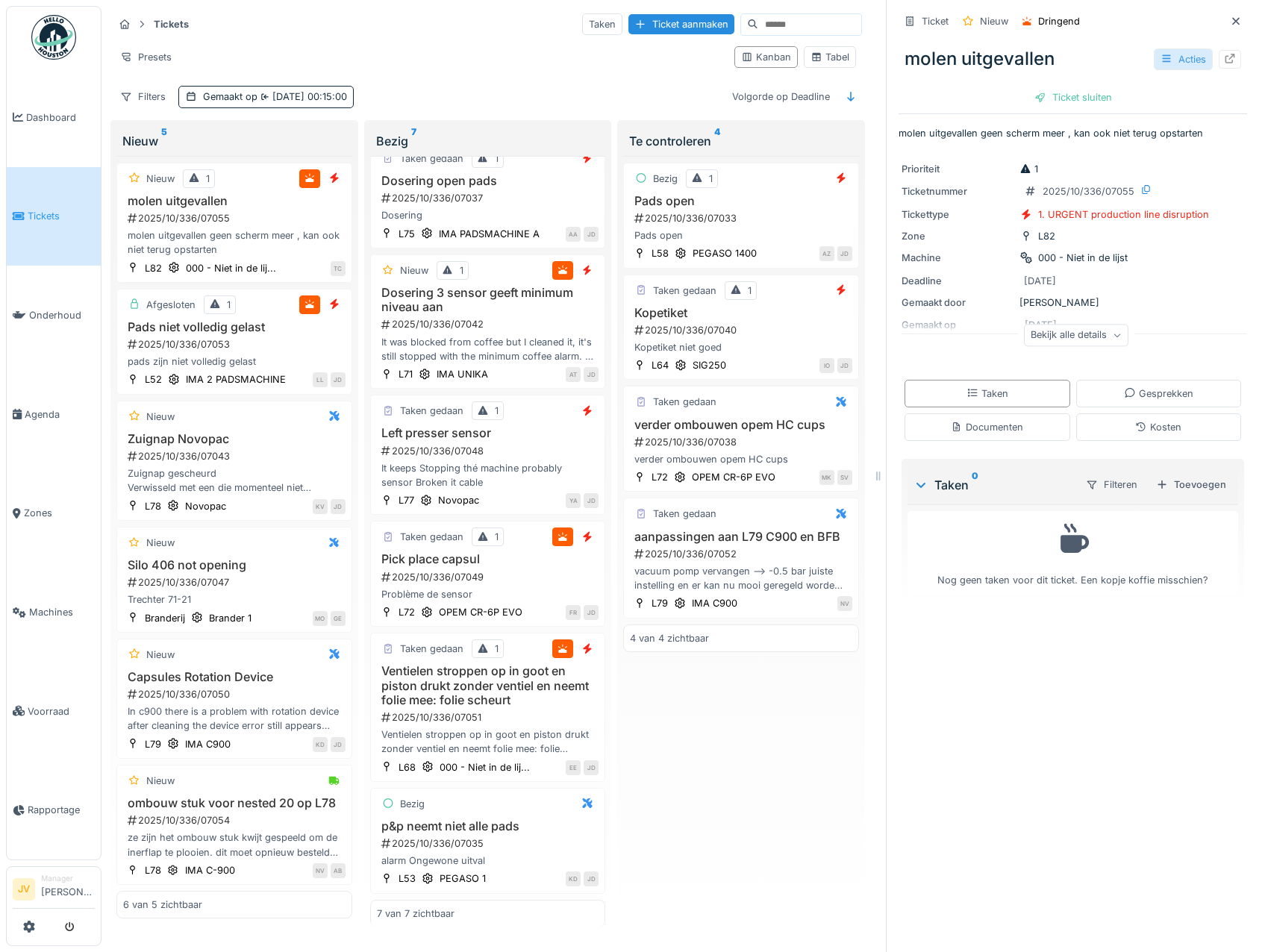
click at [1157, 60] on div "Acties" at bounding box center [1183, 59] width 59 height 22
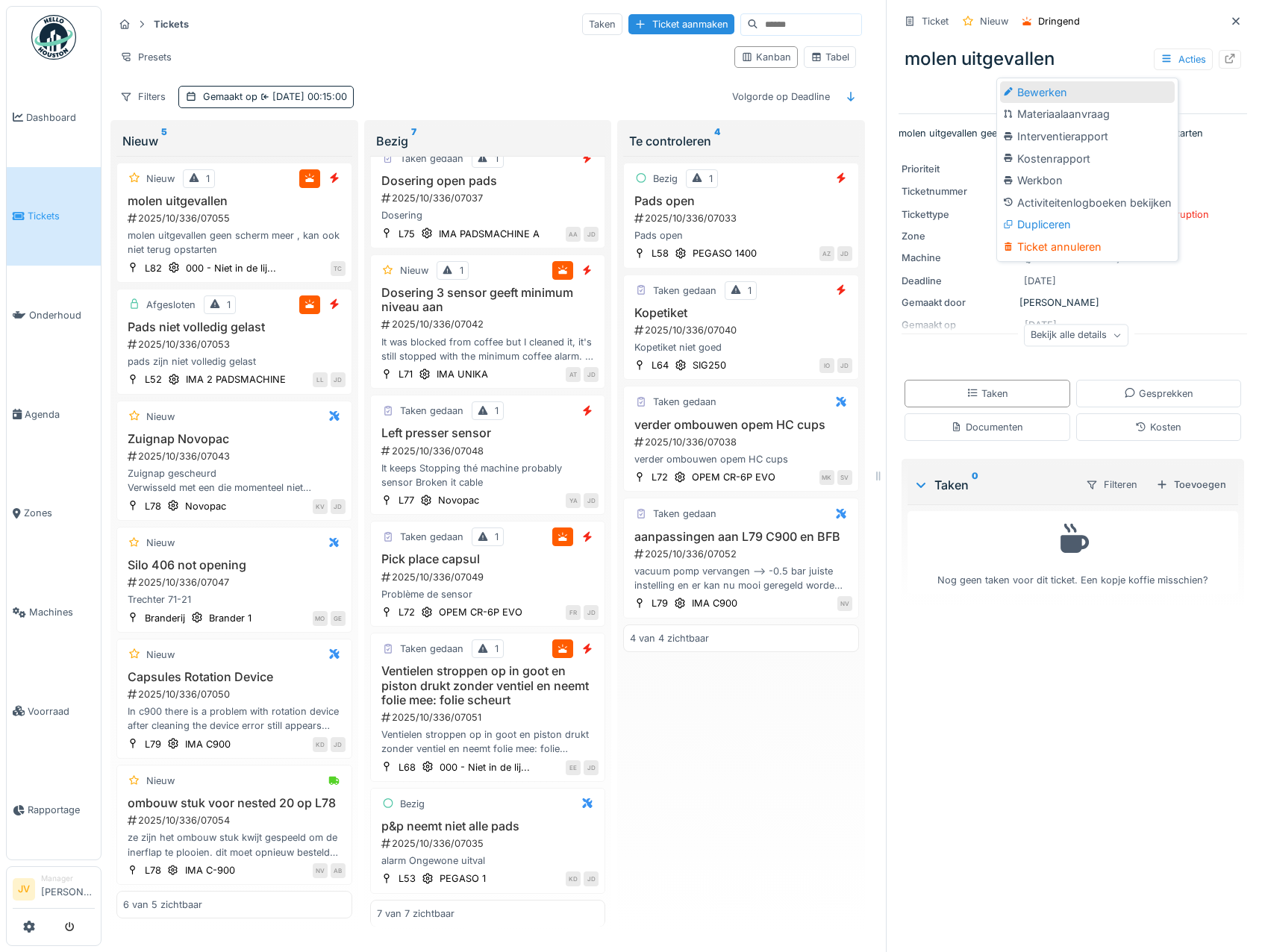
click at [1045, 90] on div "Bewerken" at bounding box center [1087, 93] width 175 height 22
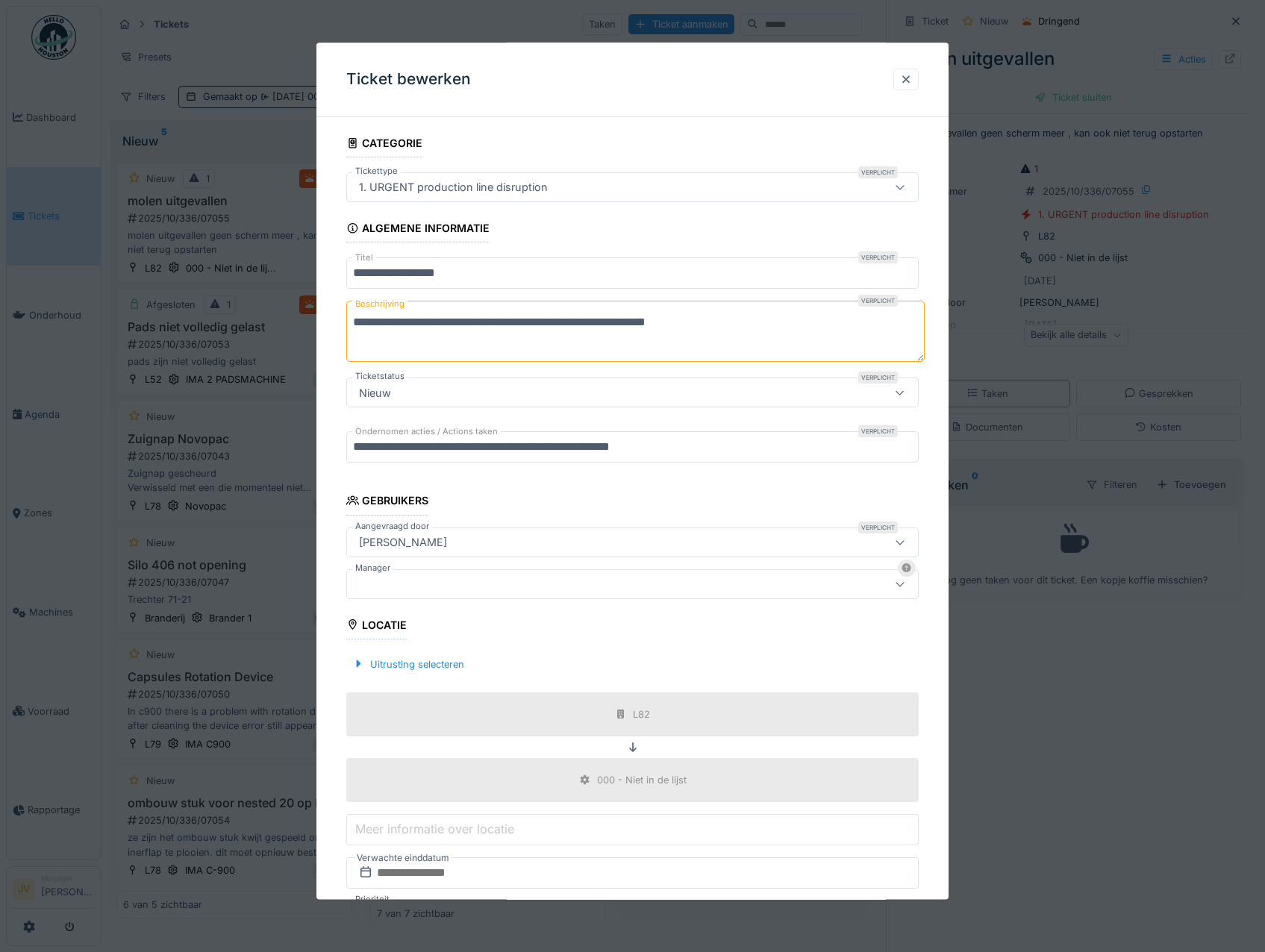
click at [447, 579] on div at bounding box center [599, 584] width 492 height 17
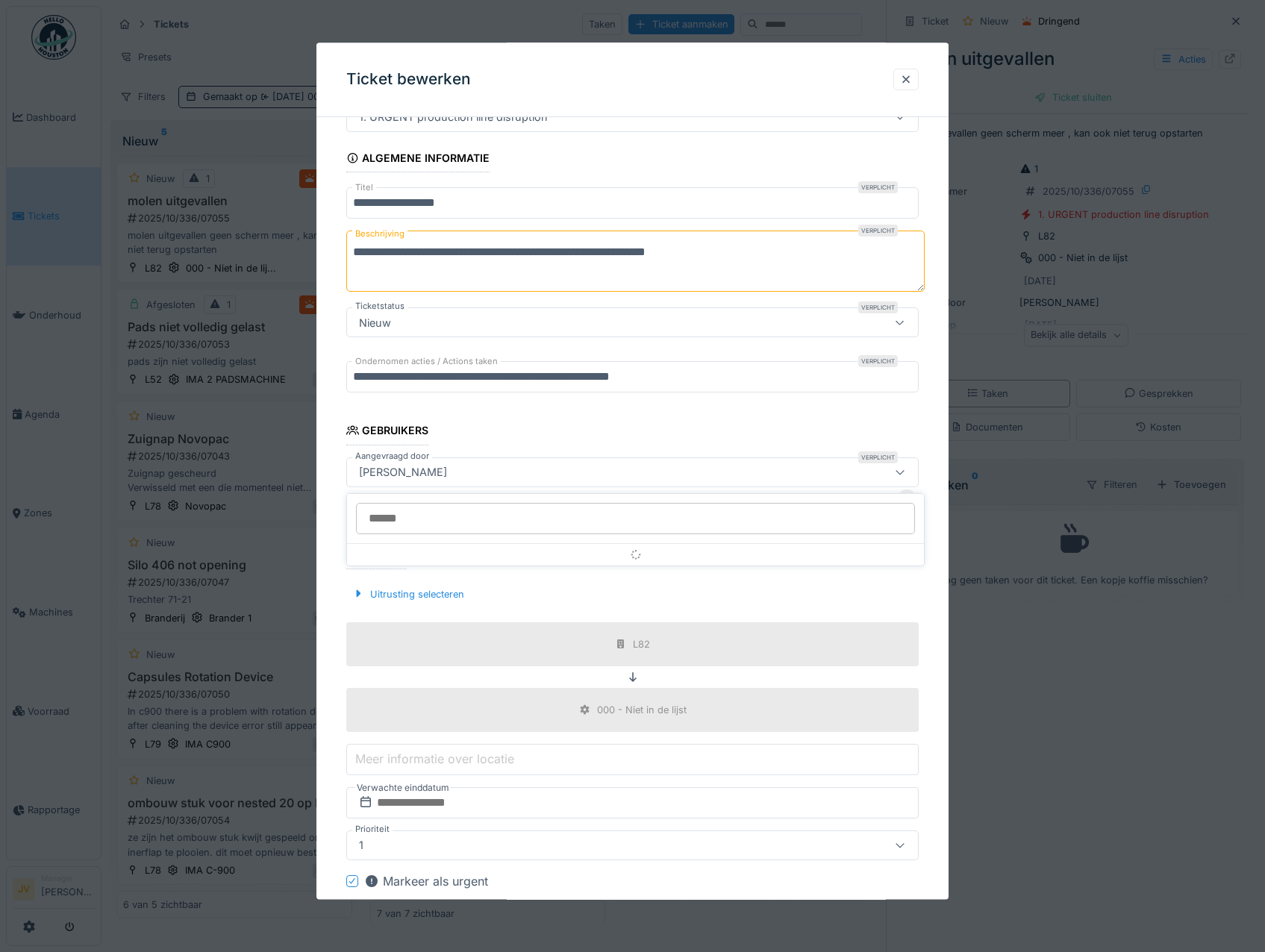
scroll to position [112, 0]
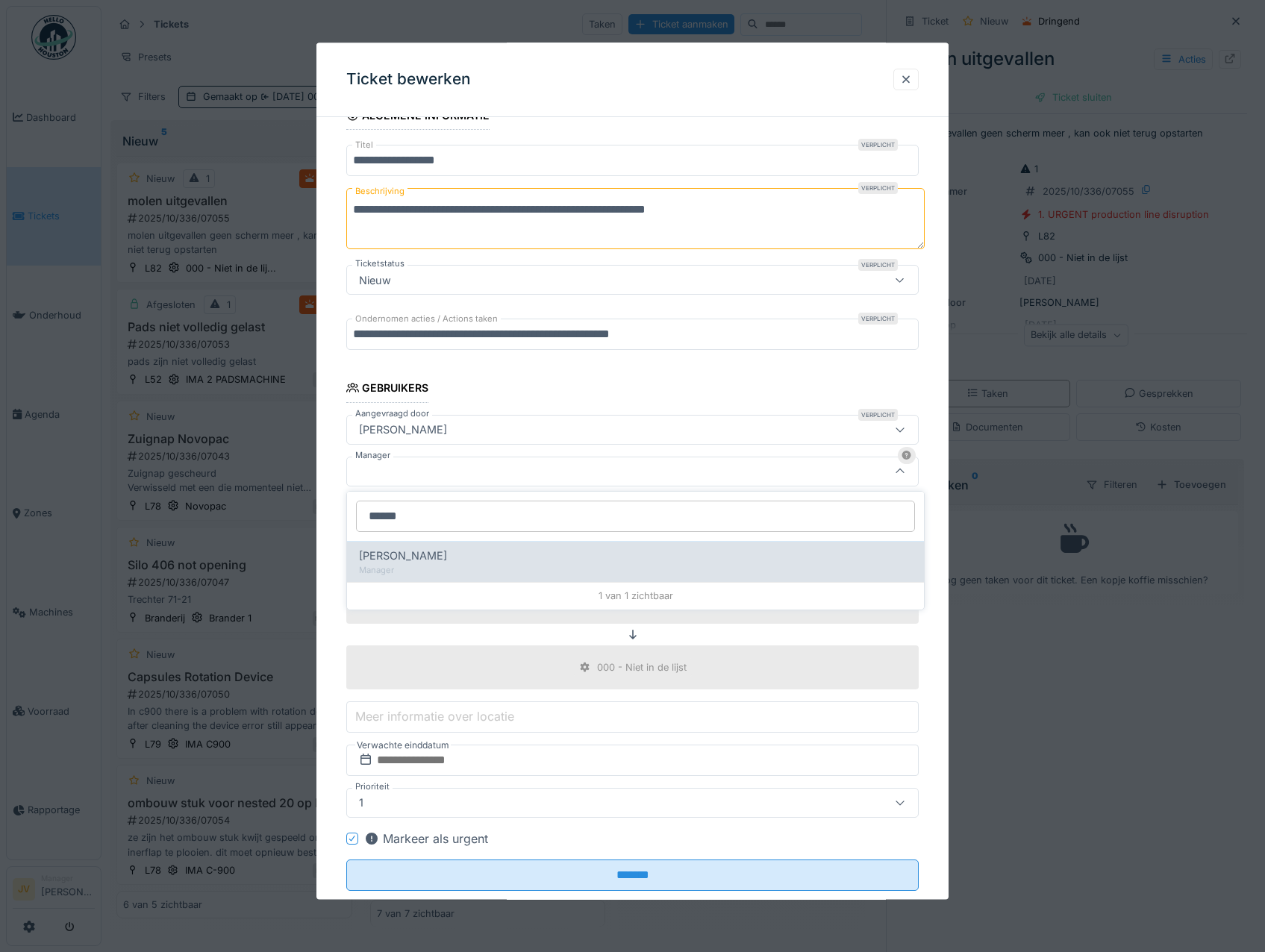
type input "******"
click at [474, 560] on div "[PERSON_NAME]" at bounding box center [635, 556] width 553 height 17
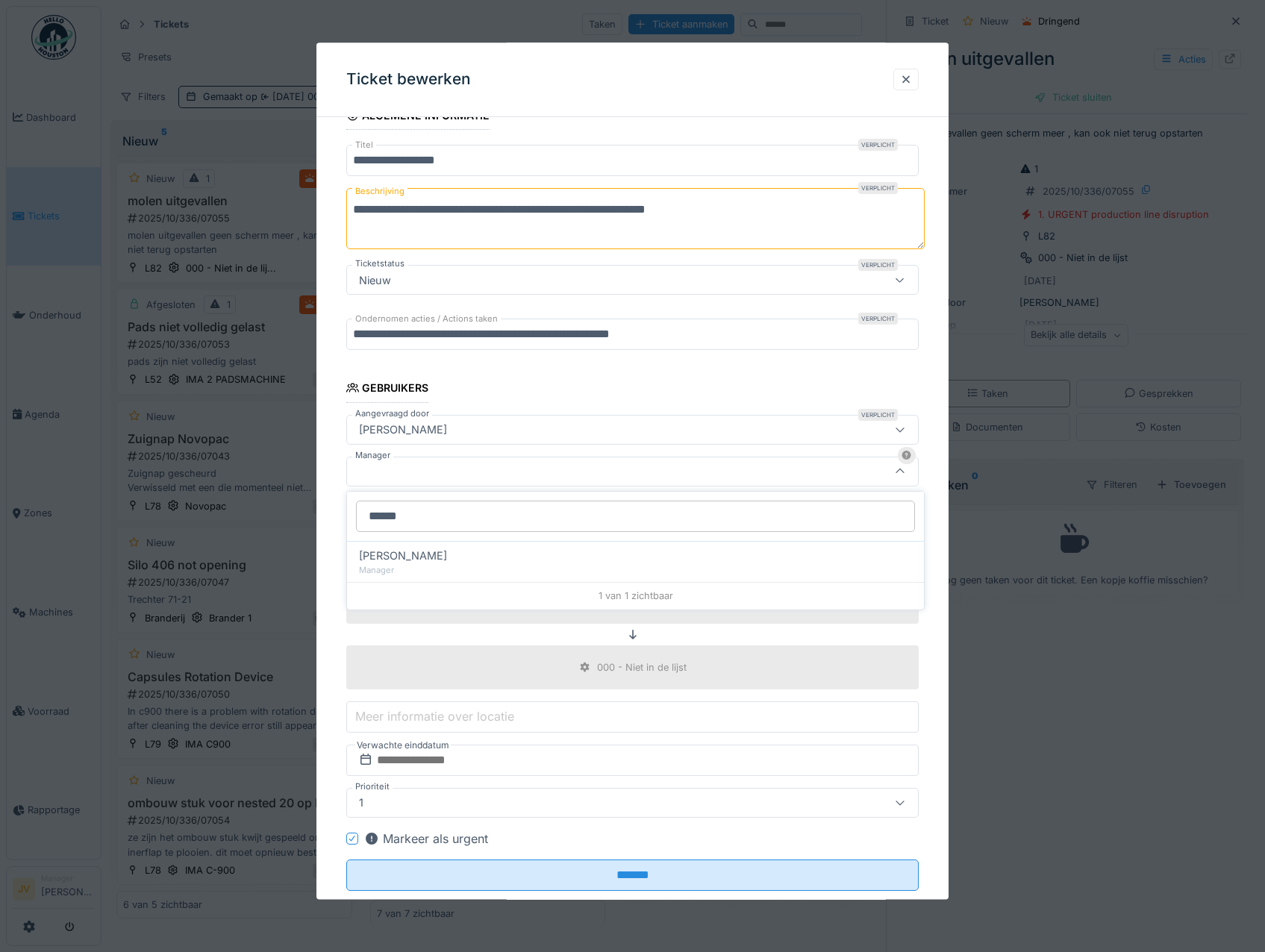
type input "****"
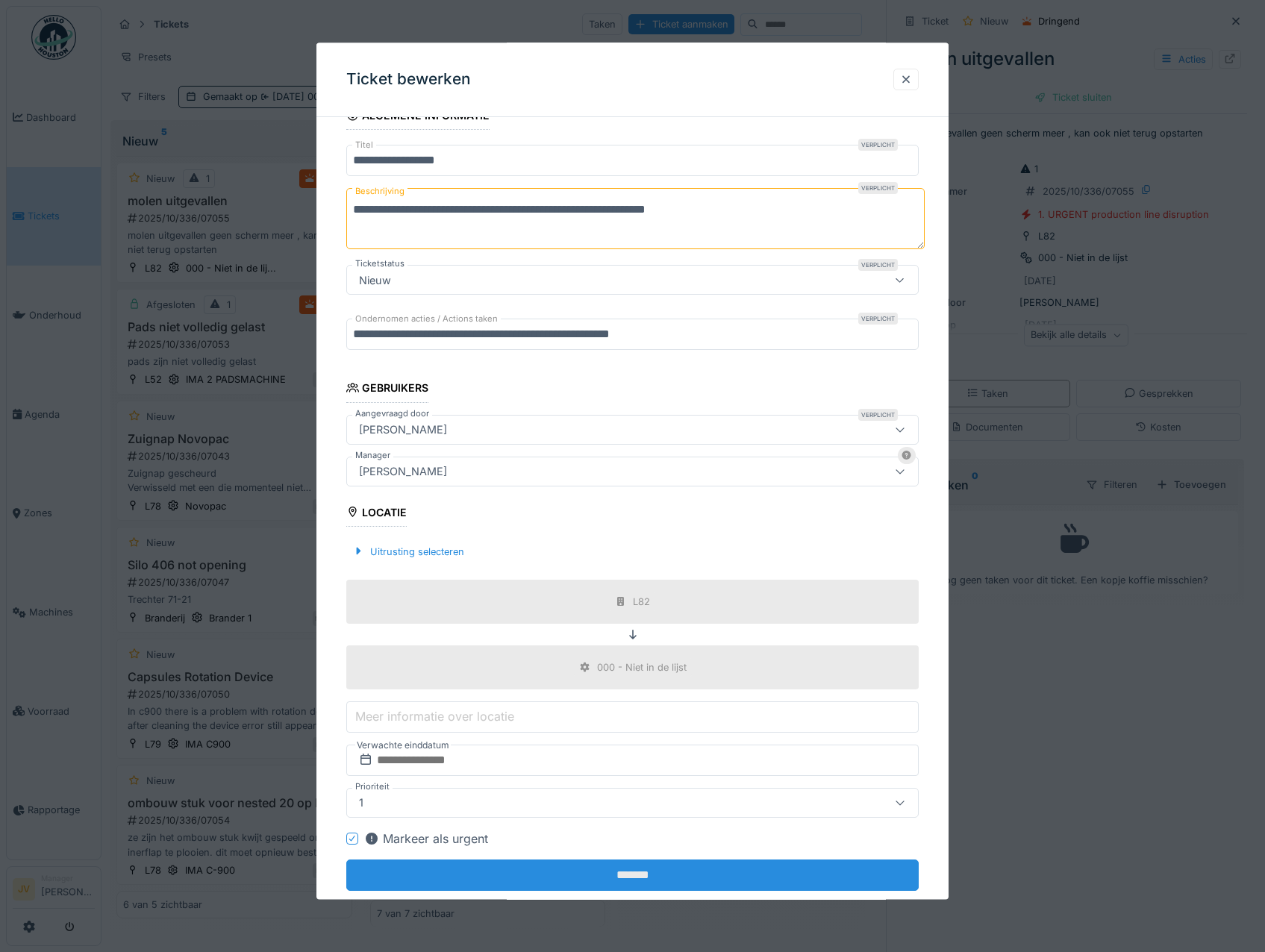
click at [624, 881] on input "*******" at bounding box center [632, 875] width 574 height 32
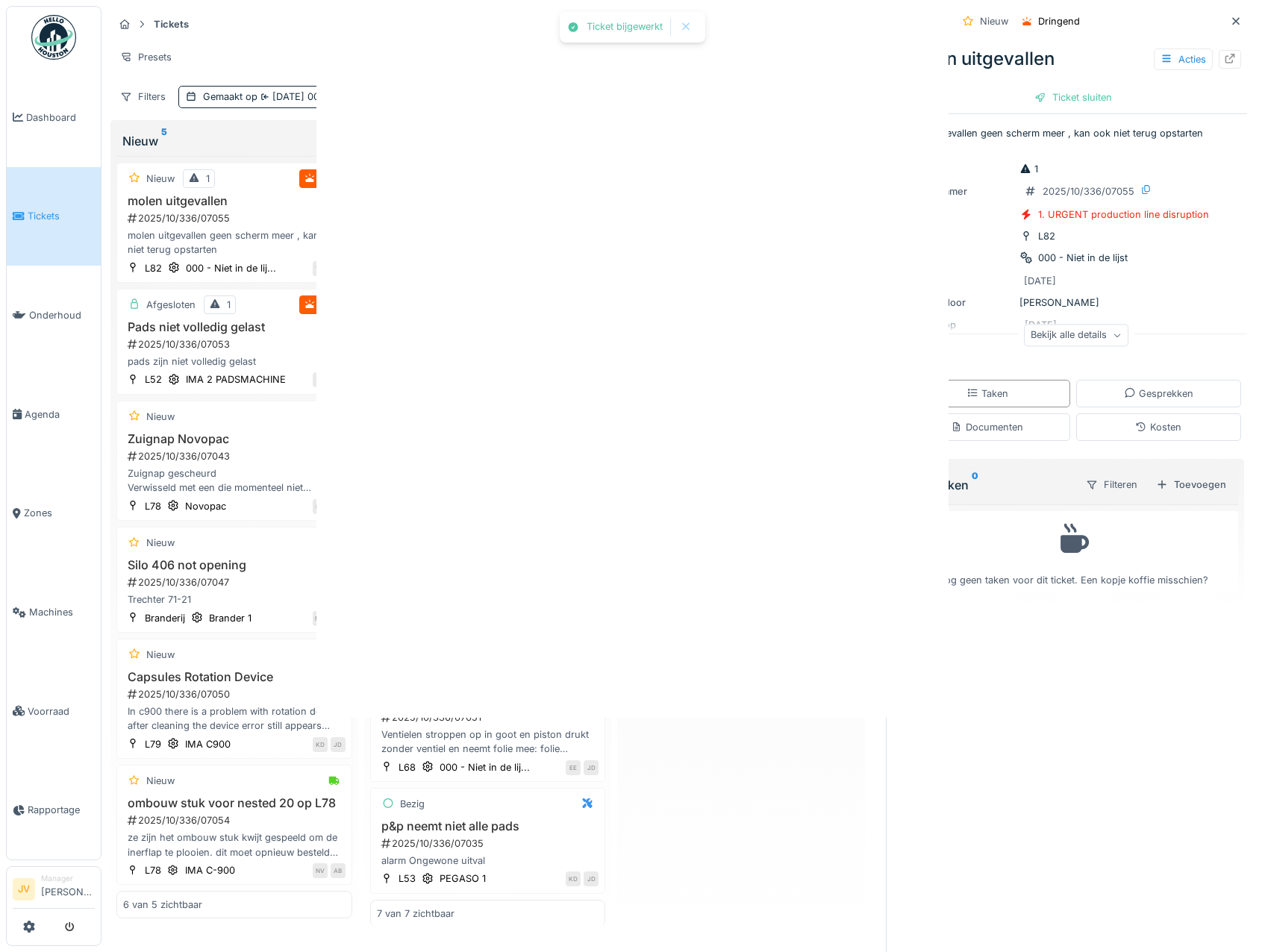
scroll to position [0, 0]
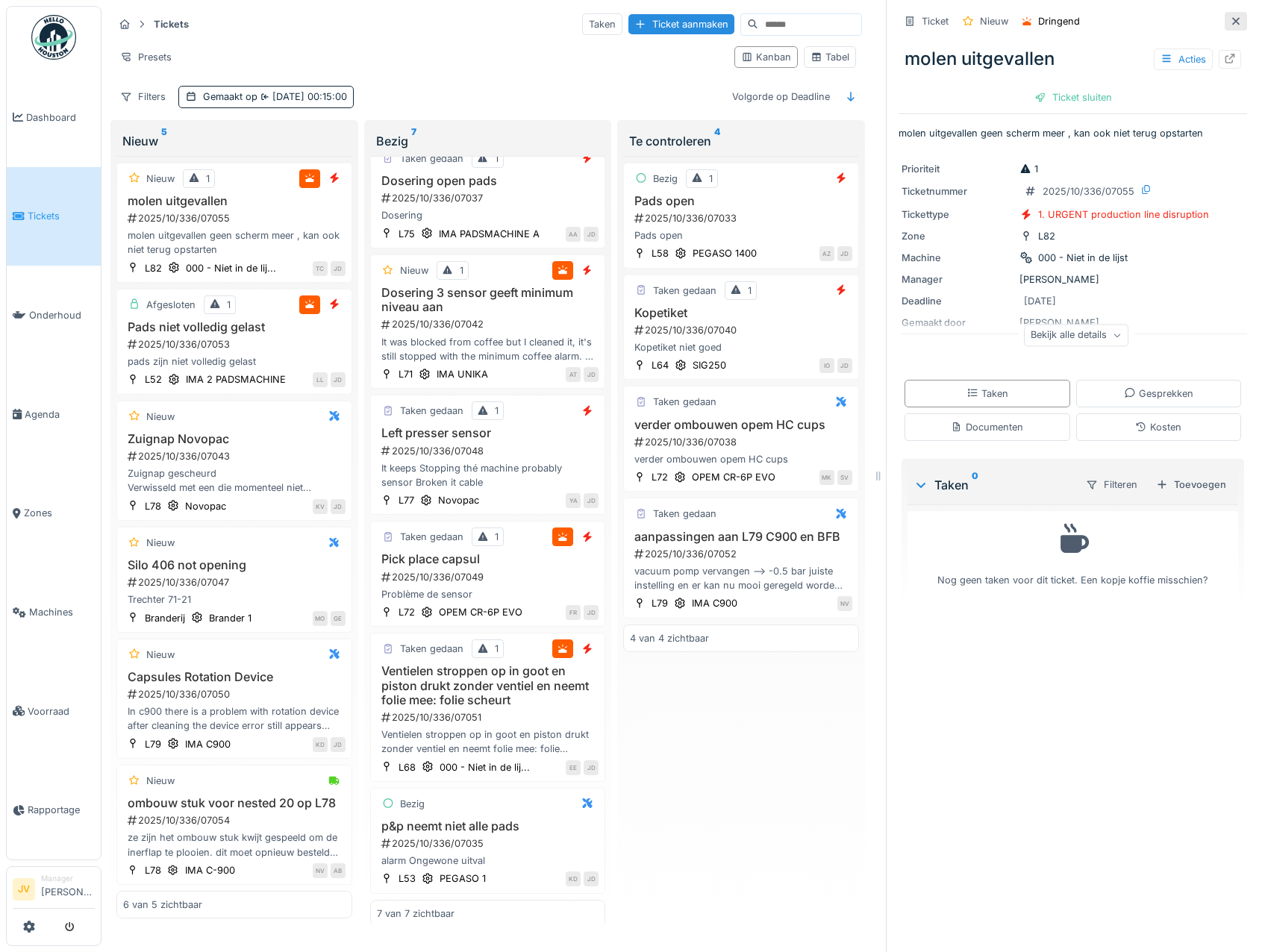
click at [1230, 17] on icon at bounding box center [1236, 22] width 12 height 9
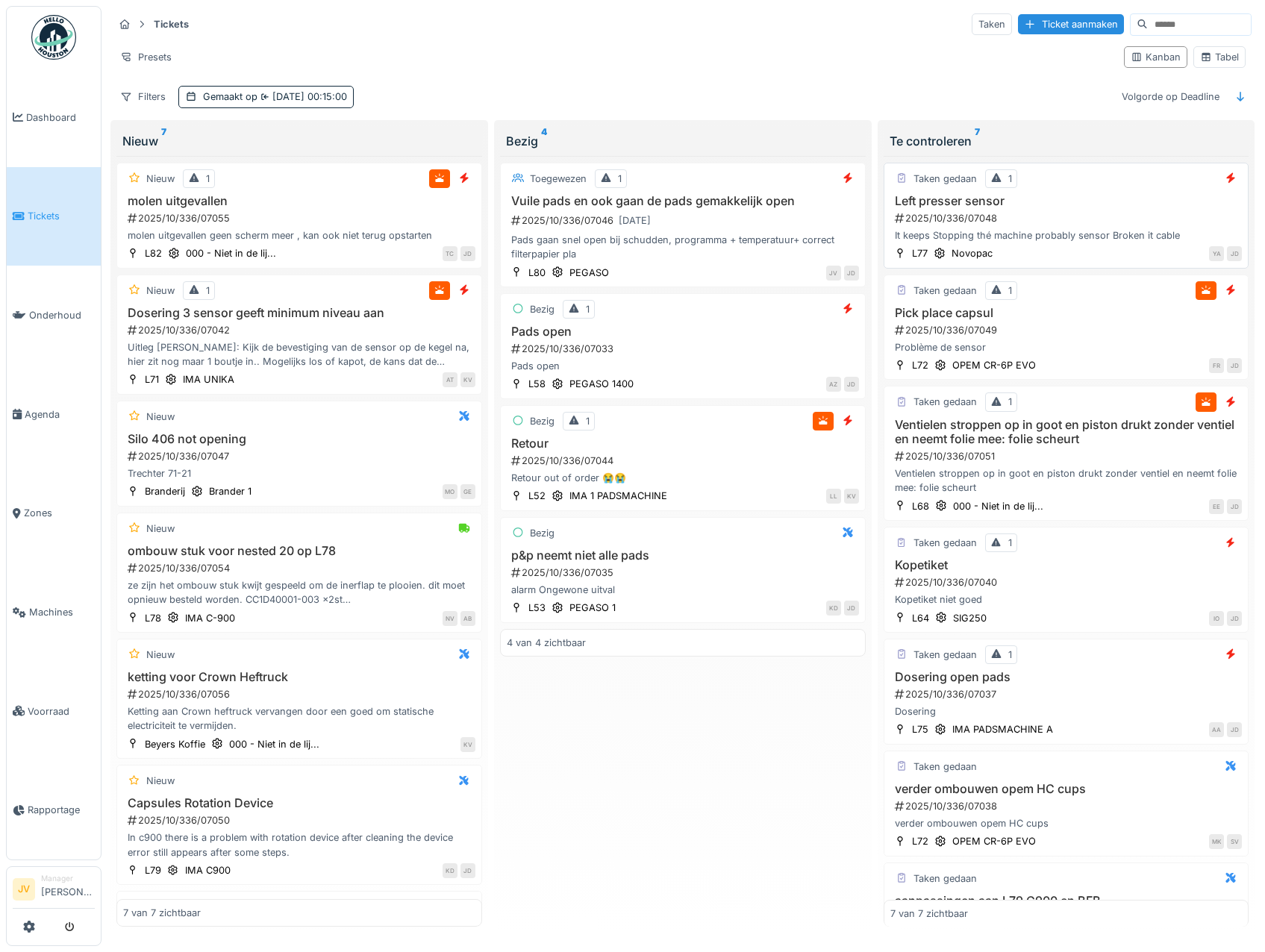
click at [1176, 197] on h3 "Left presser sensor" at bounding box center [1067, 200] width 353 height 14
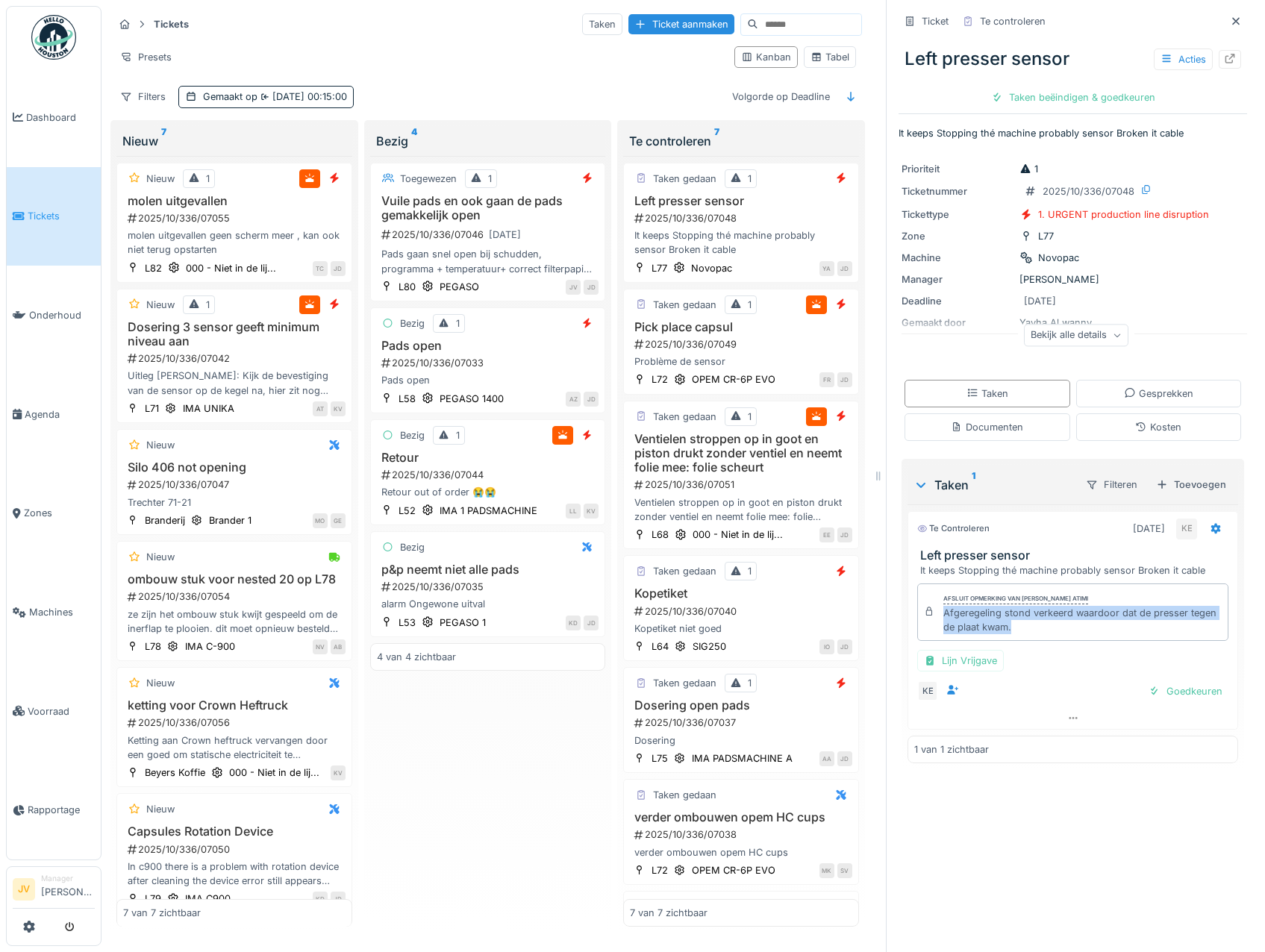
drag, startPoint x: 929, startPoint y: 613, endPoint x: 1041, endPoint y: 636, distance: 114.3
click at [1041, 636] on div "Afsluit opmerking van [PERSON_NAME] atimi Afgeregeling stond verkeerd waardoor …" at bounding box center [1073, 613] width 312 height 58
copy div "Afgeregeling stond verkeerd waardoor dat de presser tegen de plaat kwam."
click at [777, 593] on h3 "Kopetiket" at bounding box center [741, 593] width 223 height 14
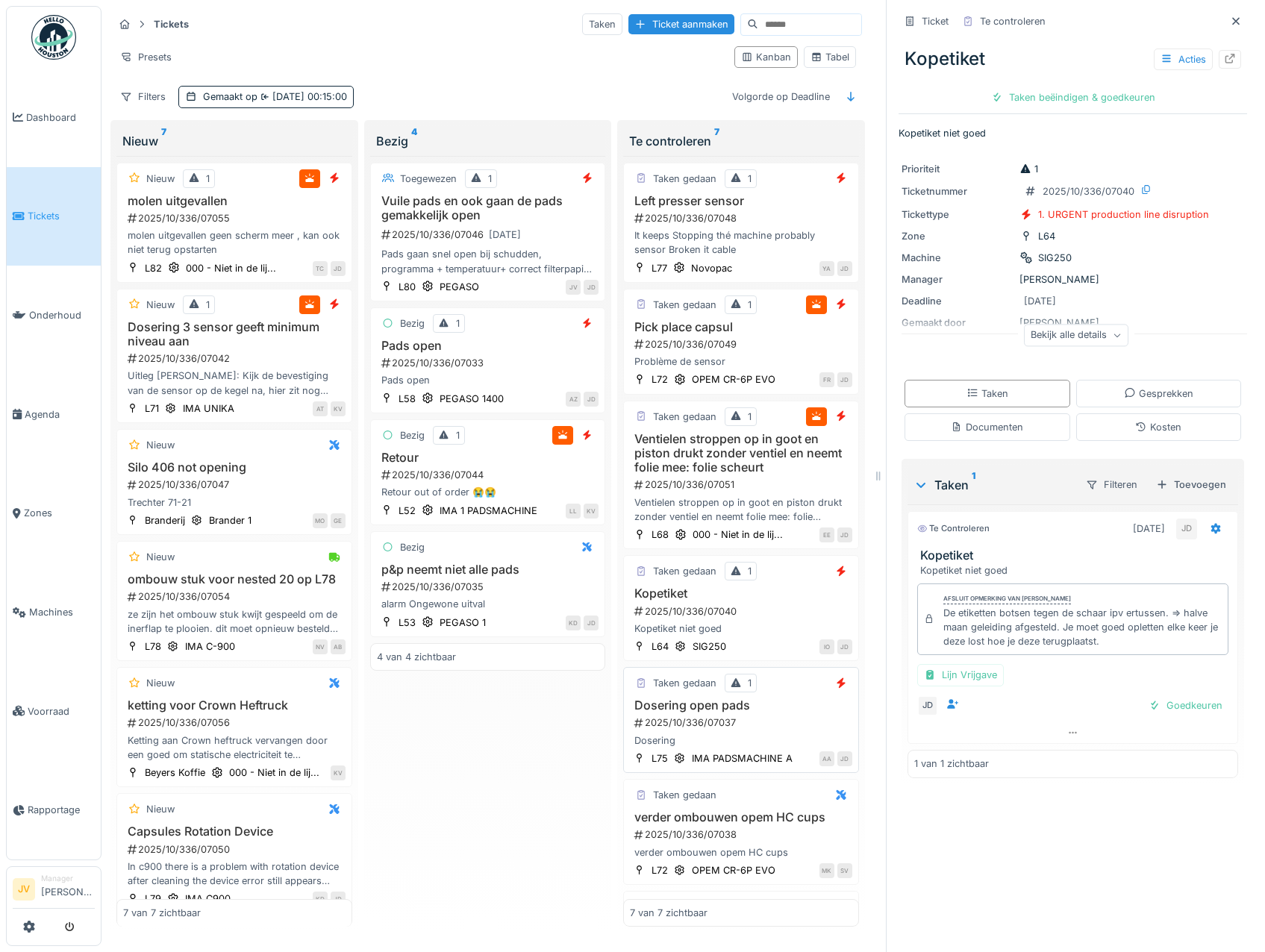
click at [792, 734] on div "Dosering" at bounding box center [741, 740] width 223 height 14
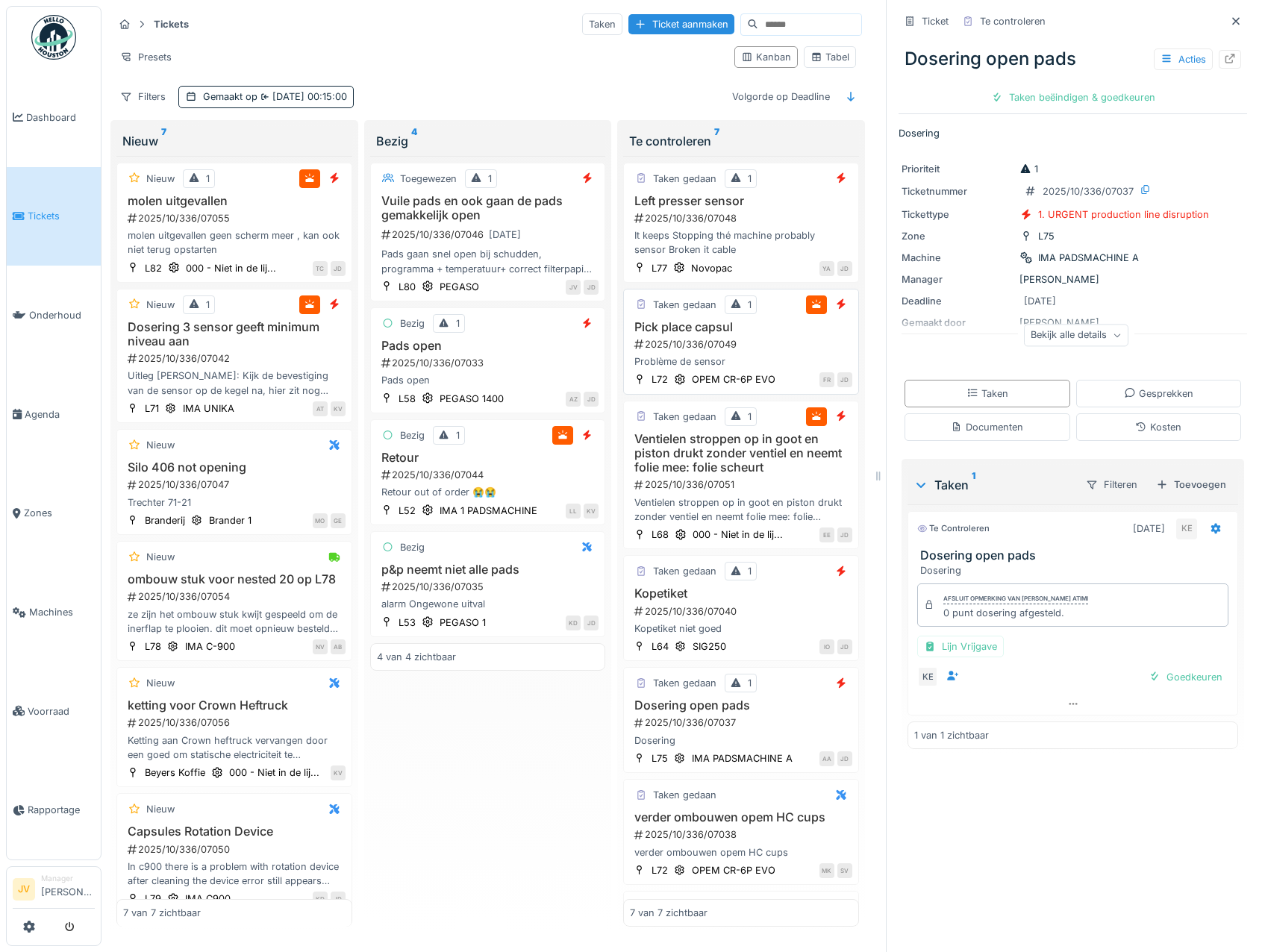
click at [785, 320] on h3 "Pick place capsul" at bounding box center [741, 326] width 223 height 14
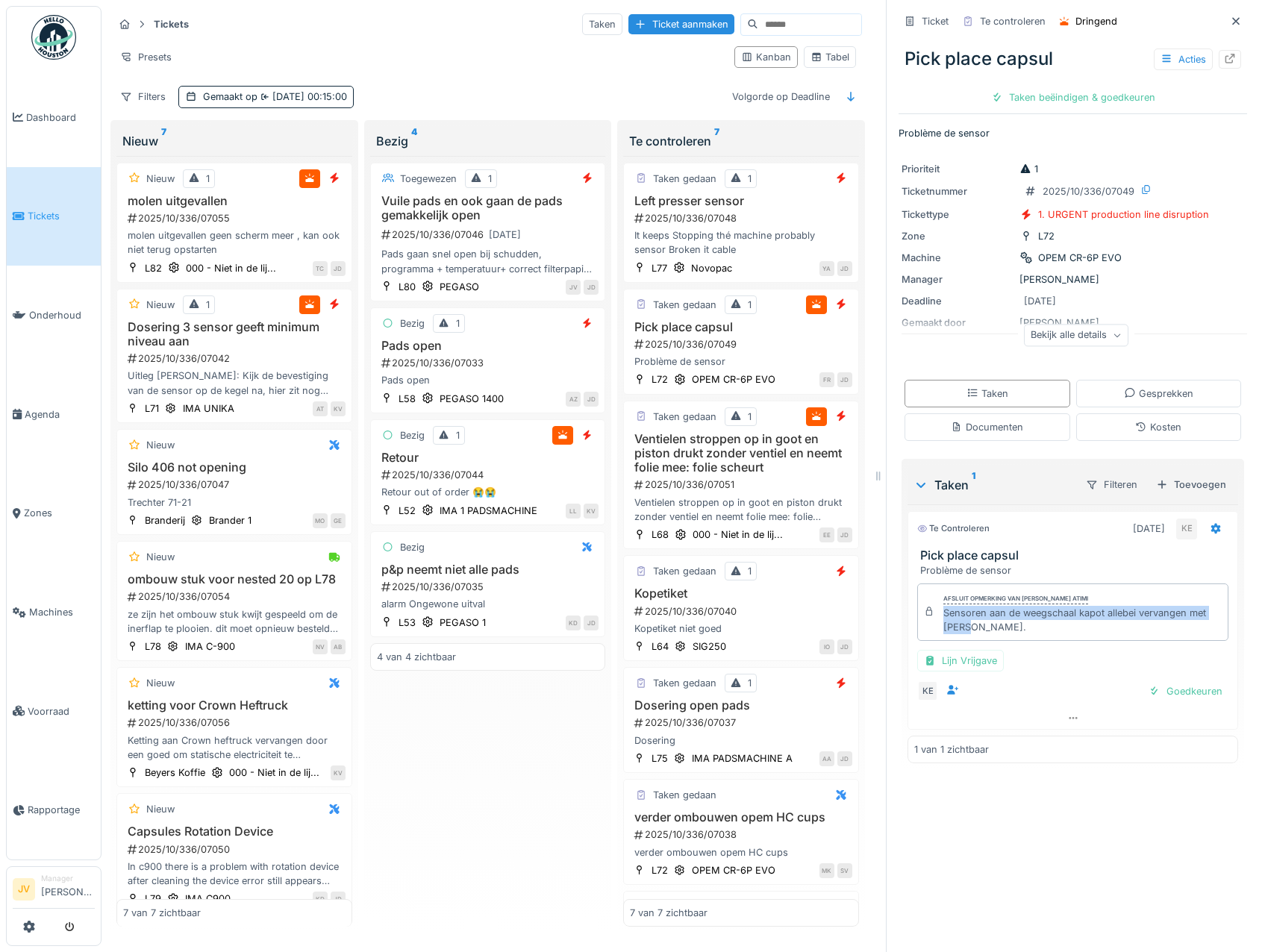
drag, startPoint x: 932, startPoint y: 614, endPoint x: 977, endPoint y: 639, distance: 51.5
click at [977, 639] on div "Afsluit opmerking van Karim El atimi Sensoren aan de weegschaal kapot allebei v…" at bounding box center [1073, 613] width 312 height 58
copy div "Sensoren aan de weegschaal kapot allebei vervangen met Bart."
click at [810, 720] on div "2025/10/336/07037" at bounding box center [743, 722] width 220 height 14
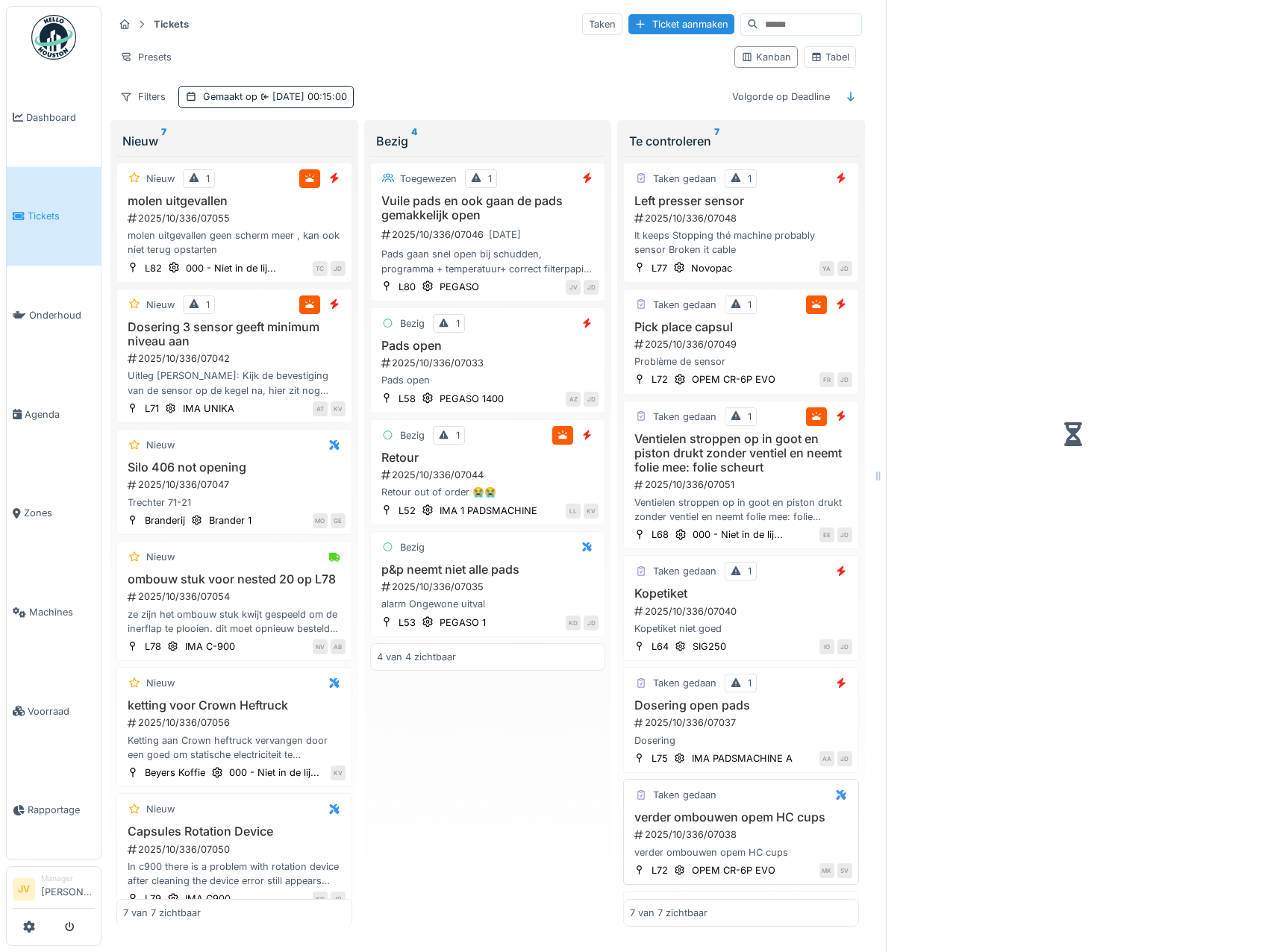
click at [813, 836] on div "2025/10/336/07038" at bounding box center [743, 834] width 220 height 14
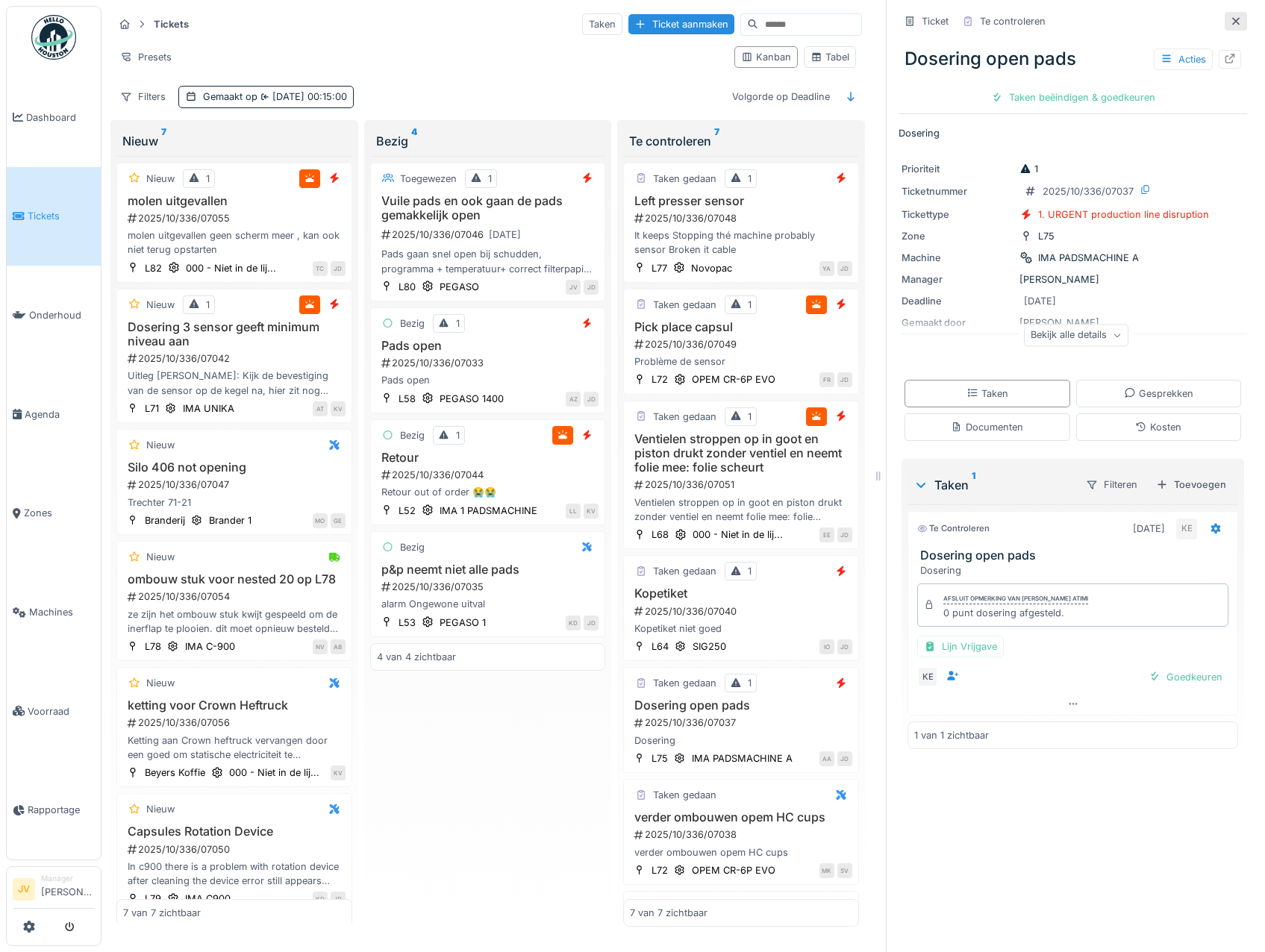
click at [1230, 20] on icon at bounding box center [1236, 22] width 12 height 9
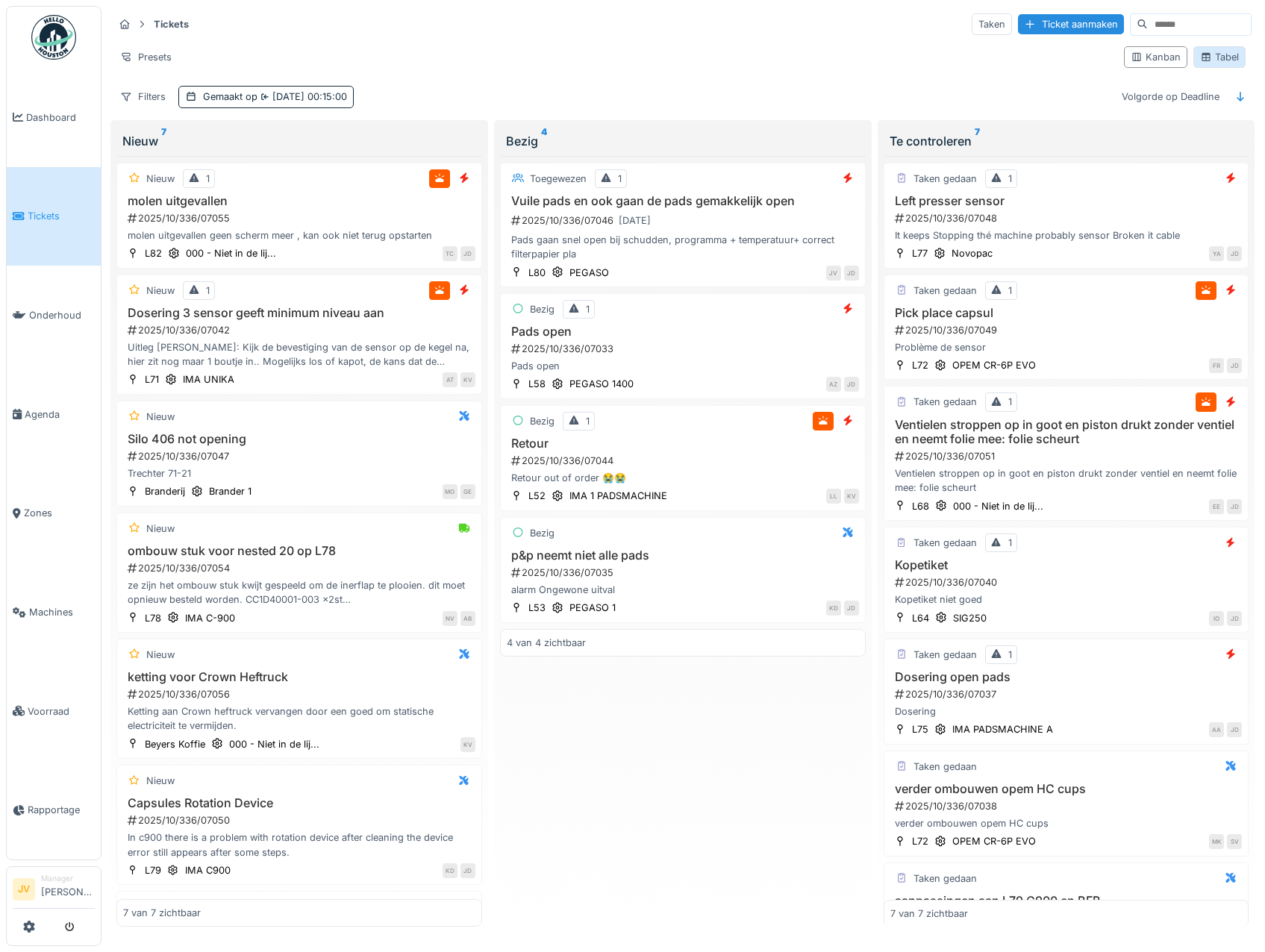
click at [1231, 55] on div "Tabel" at bounding box center [1220, 56] width 52 height 22
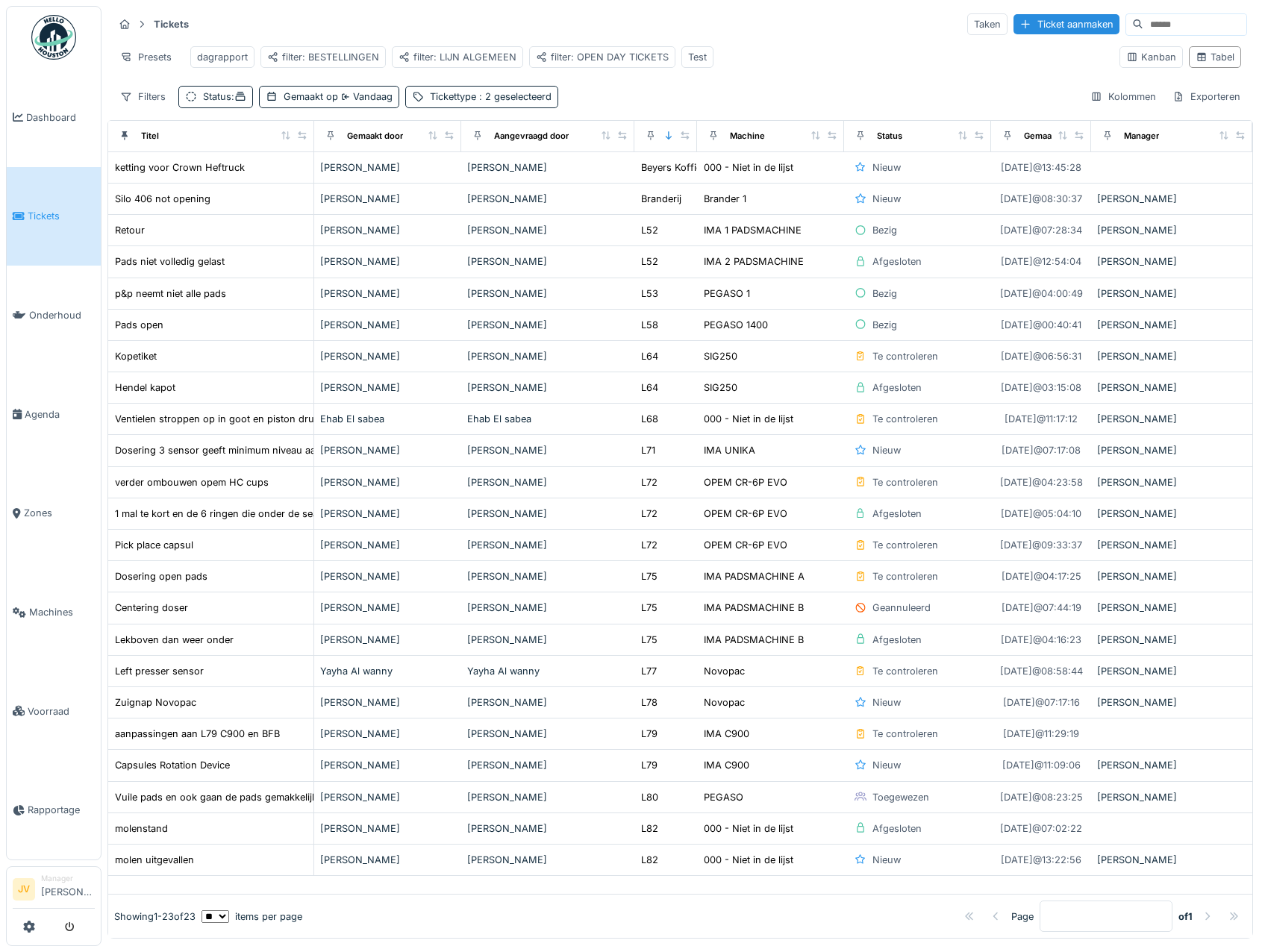
click at [663, 142] on div at bounding box center [676, 137] width 27 height 13
click at [663, 139] on icon at bounding box center [668, 135] width 10 height 8
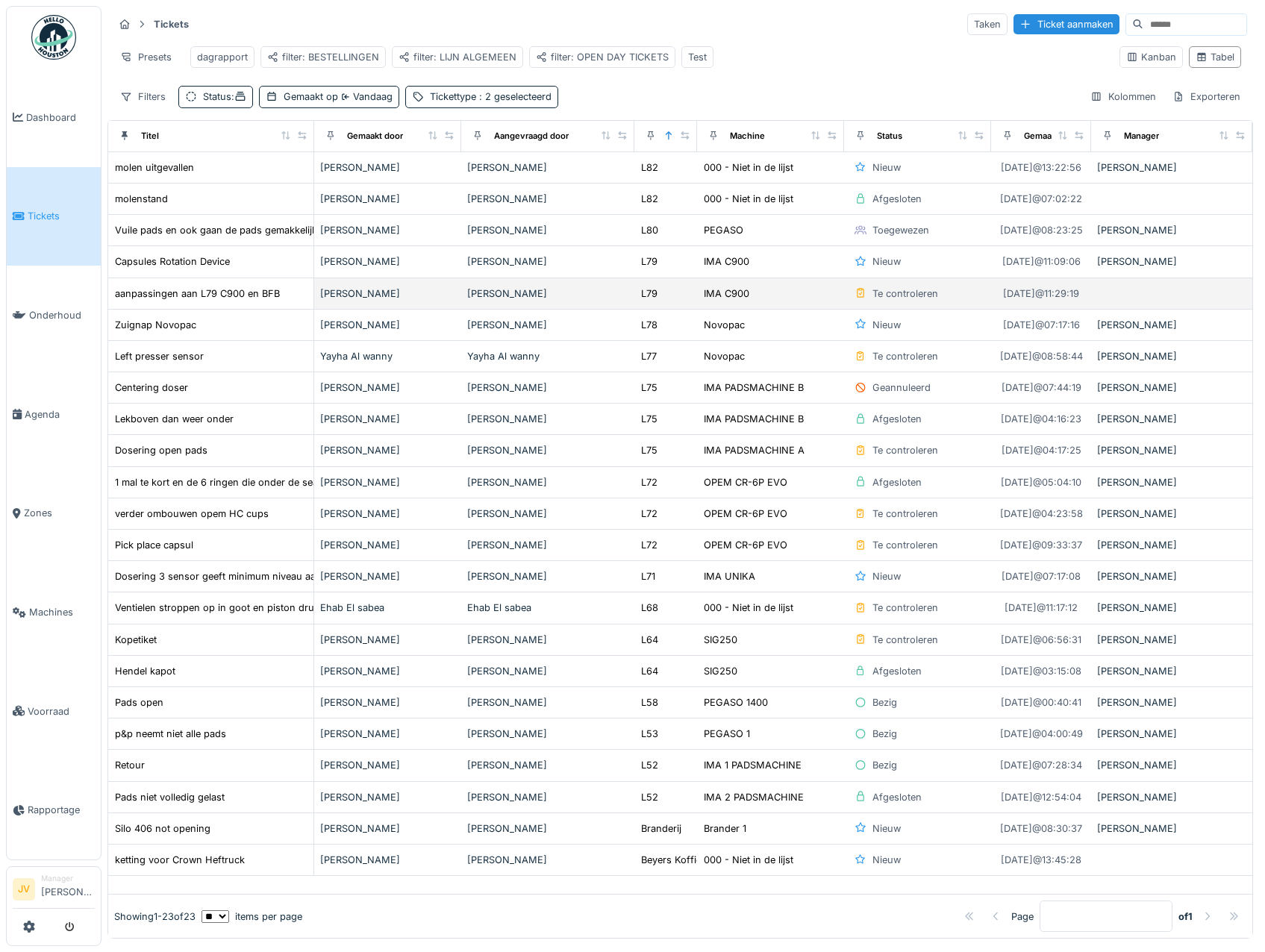
scroll to position [16, 0]
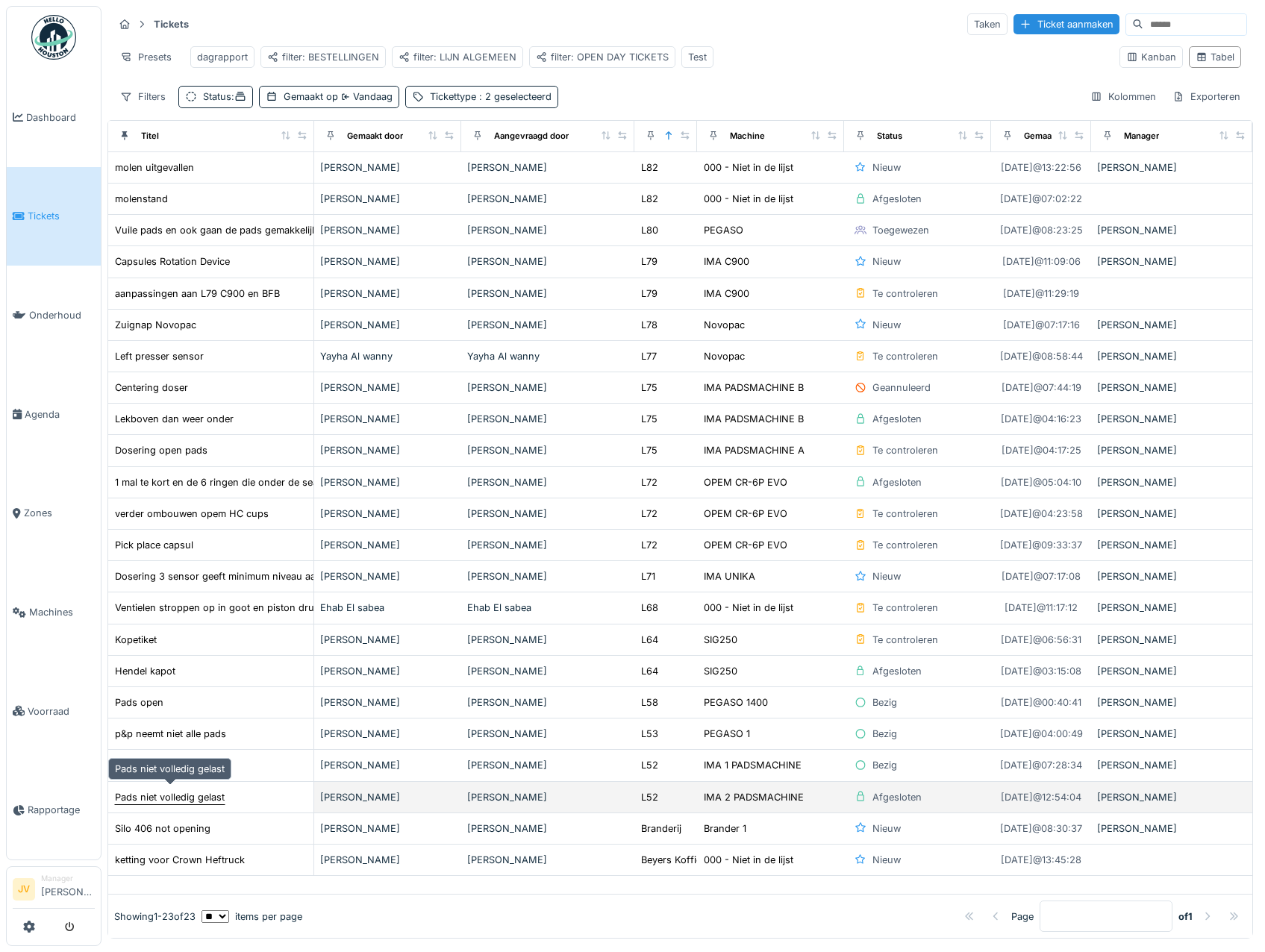
click at [168, 798] on div "Pads niet volledig gelast" at bounding box center [169, 797] width 109 height 14
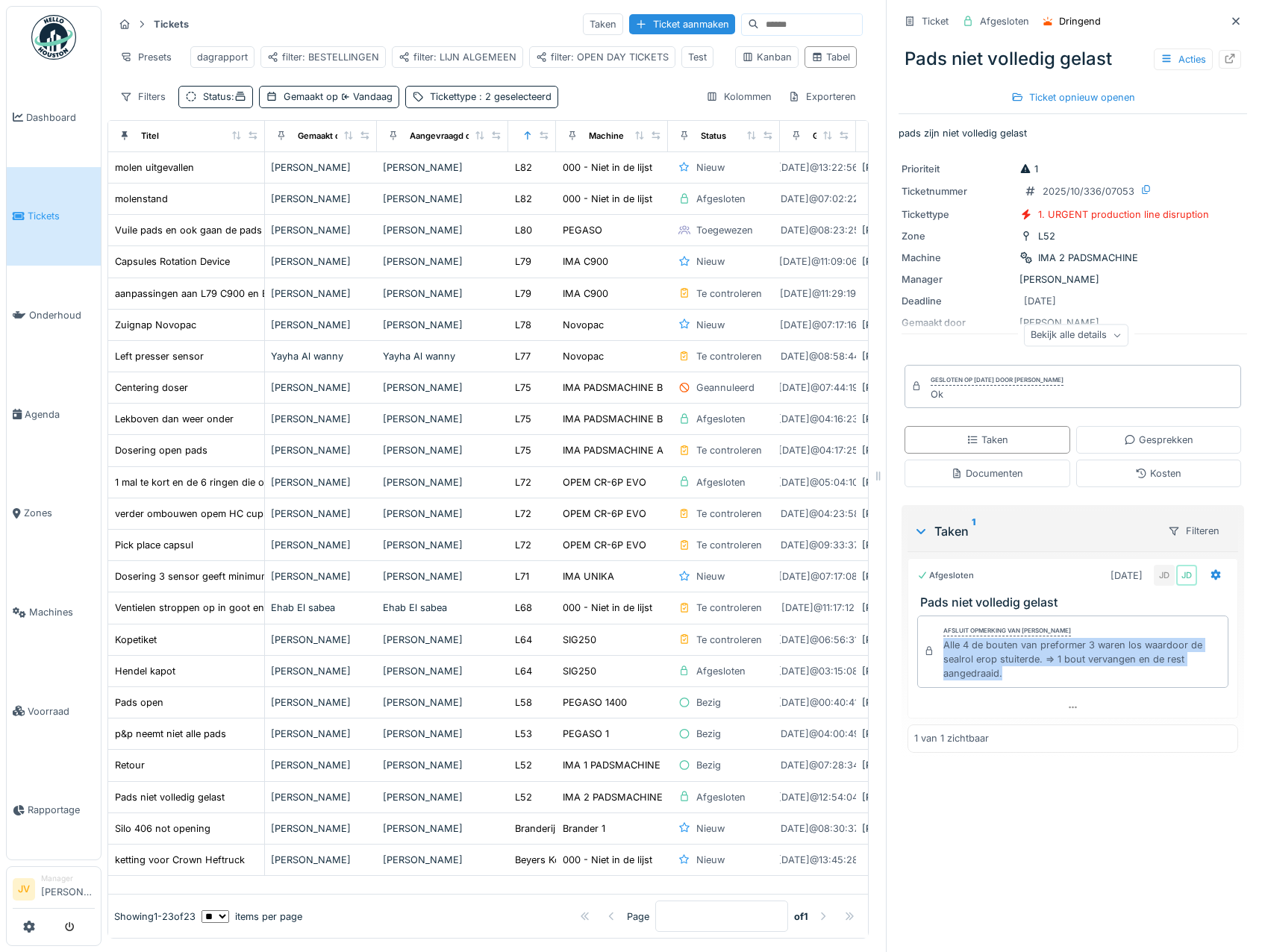
drag, startPoint x: 934, startPoint y: 648, endPoint x: 1010, endPoint y: 678, distance: 81.7
click at [1010, 678] on div "Alle 4 de bouten van preformer 3 waren los waardoor de sealrol erop stuiterde. …" at bounding box center [1083, 659] width 279 height 43
copy div "Alle 4 de bouten van preformer 3 waren los waardoor de sealrol erop stuiterde. …"
drag, startPoint x: 1214, startPoint y: 24, endPoint x: 1195, endPoint y: 42, distance: 26.2
click at [1230, 24] on icon at bounding box center [1236, 22] width 12 height 9
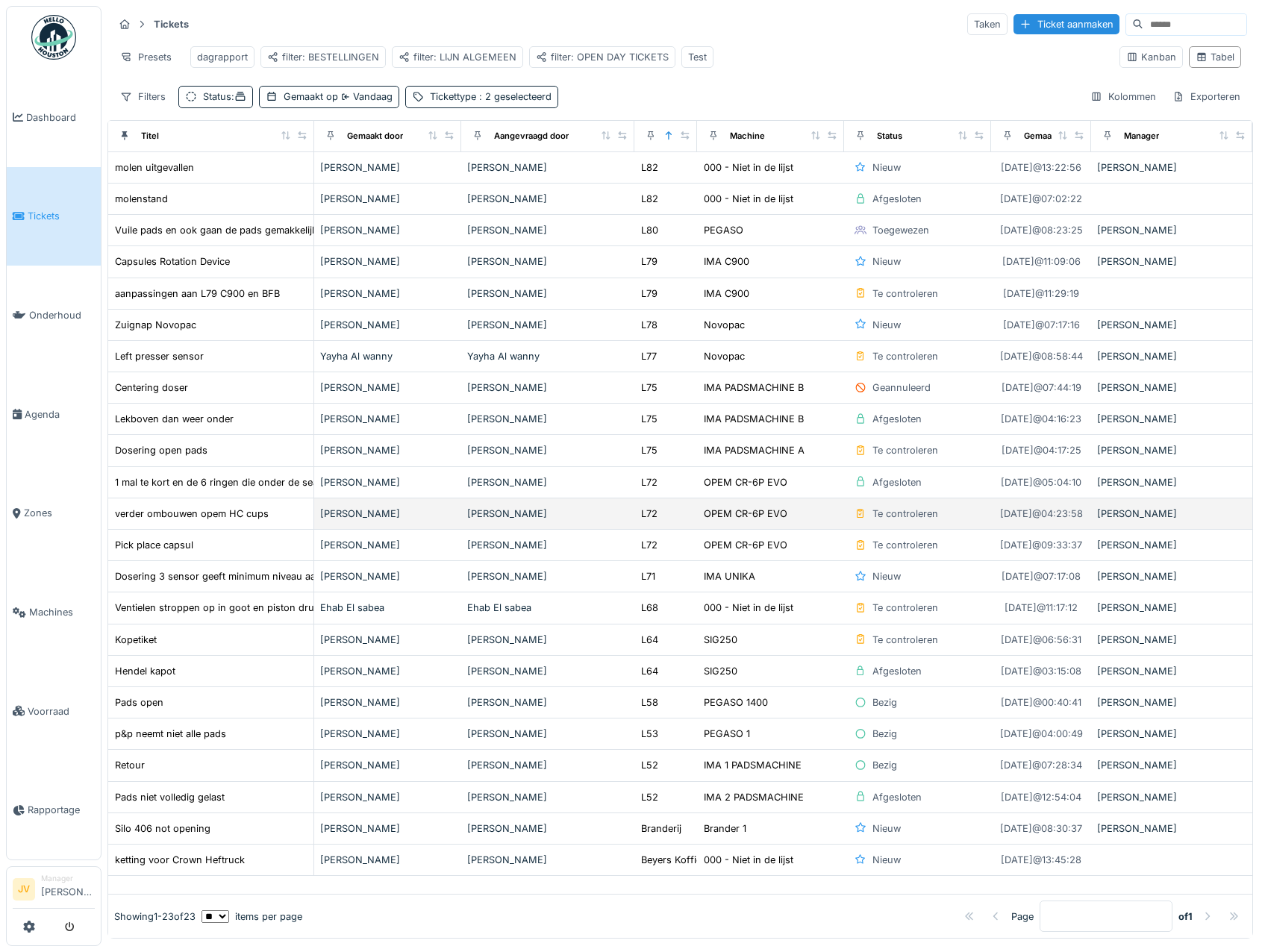
scroll to position [16, 0]
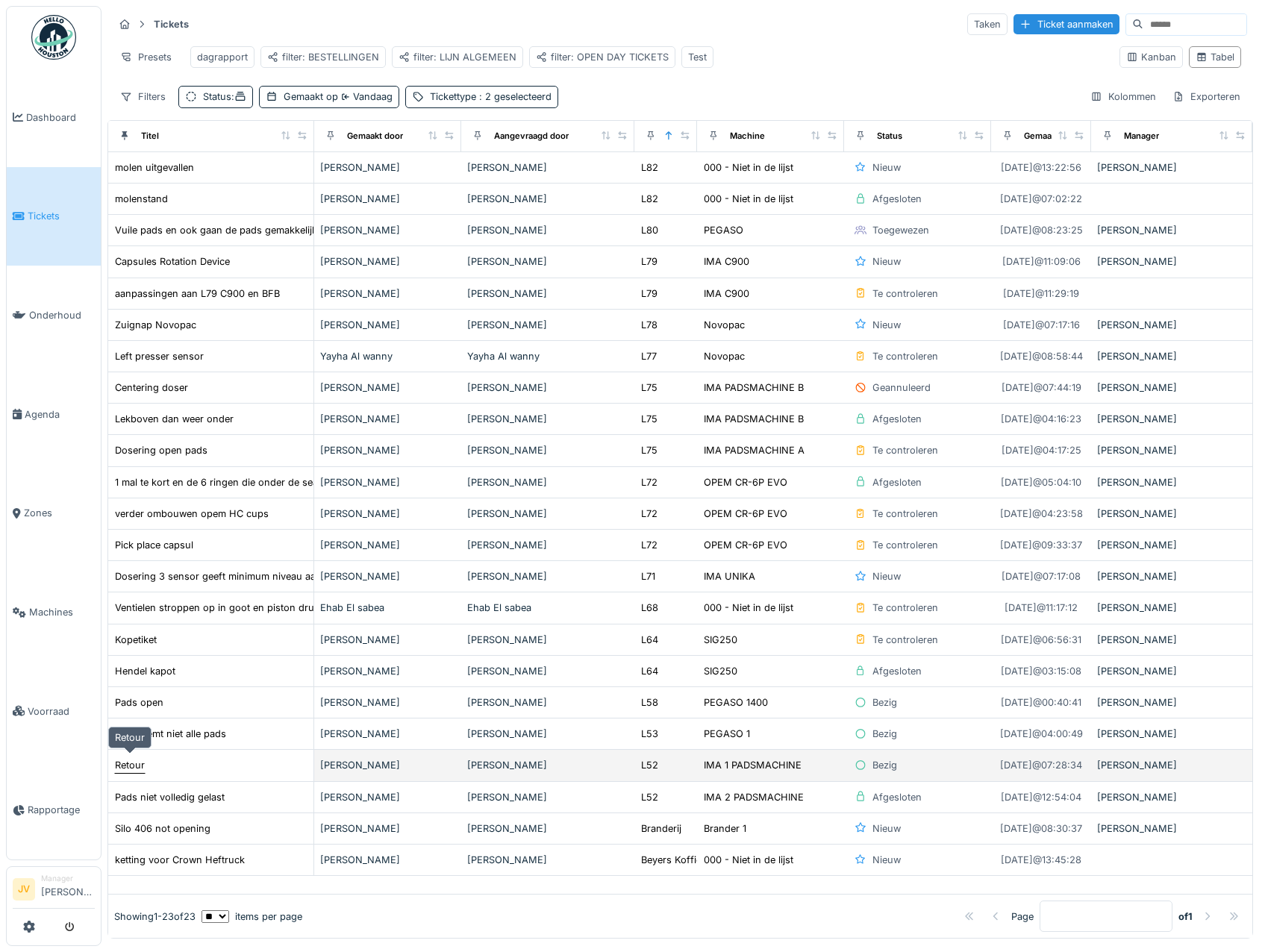
click at [125, 758] on div "Retour" at bounding box center [130, 765] width 30 height 14
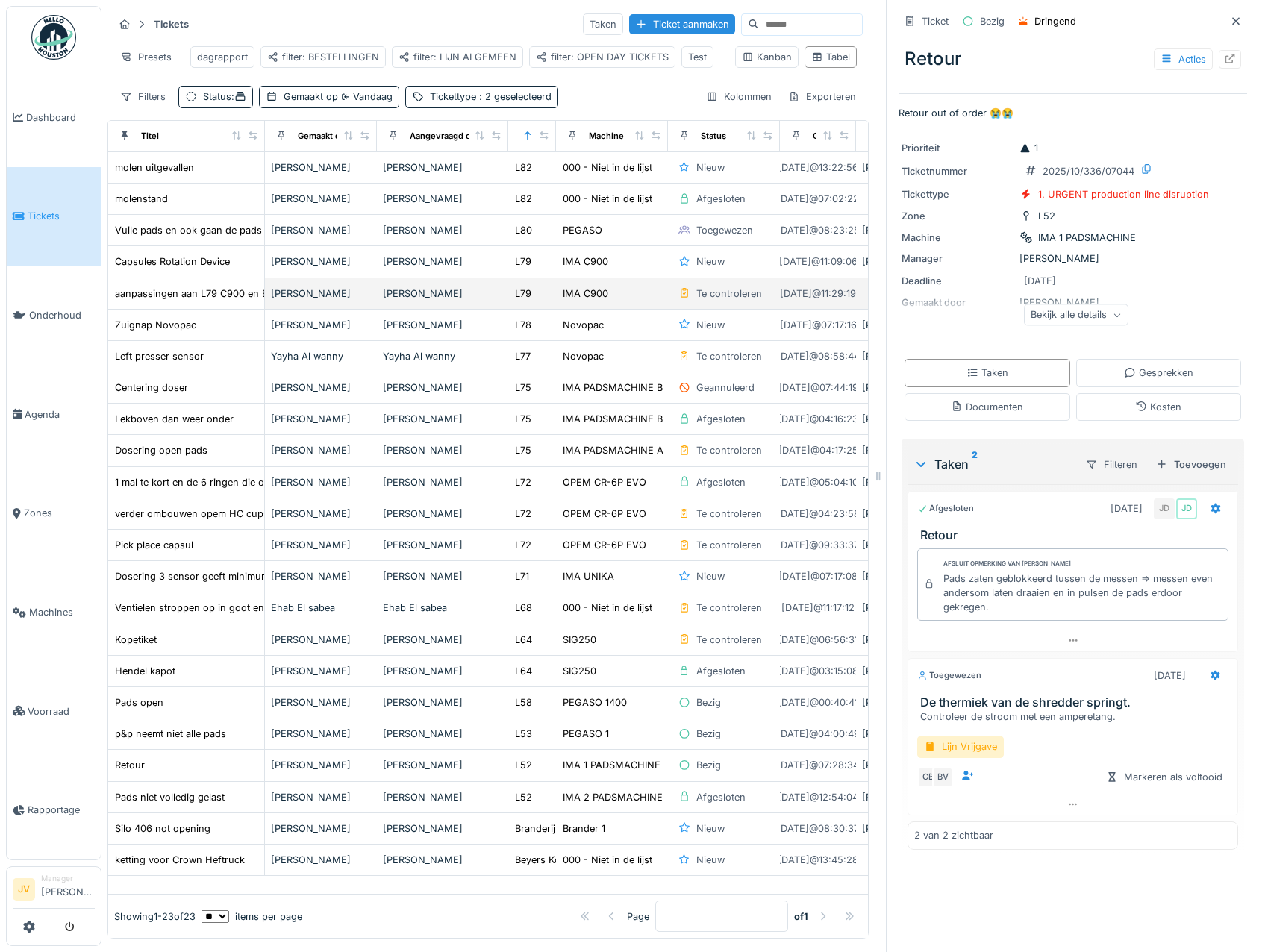
scroll to position [35, 0]
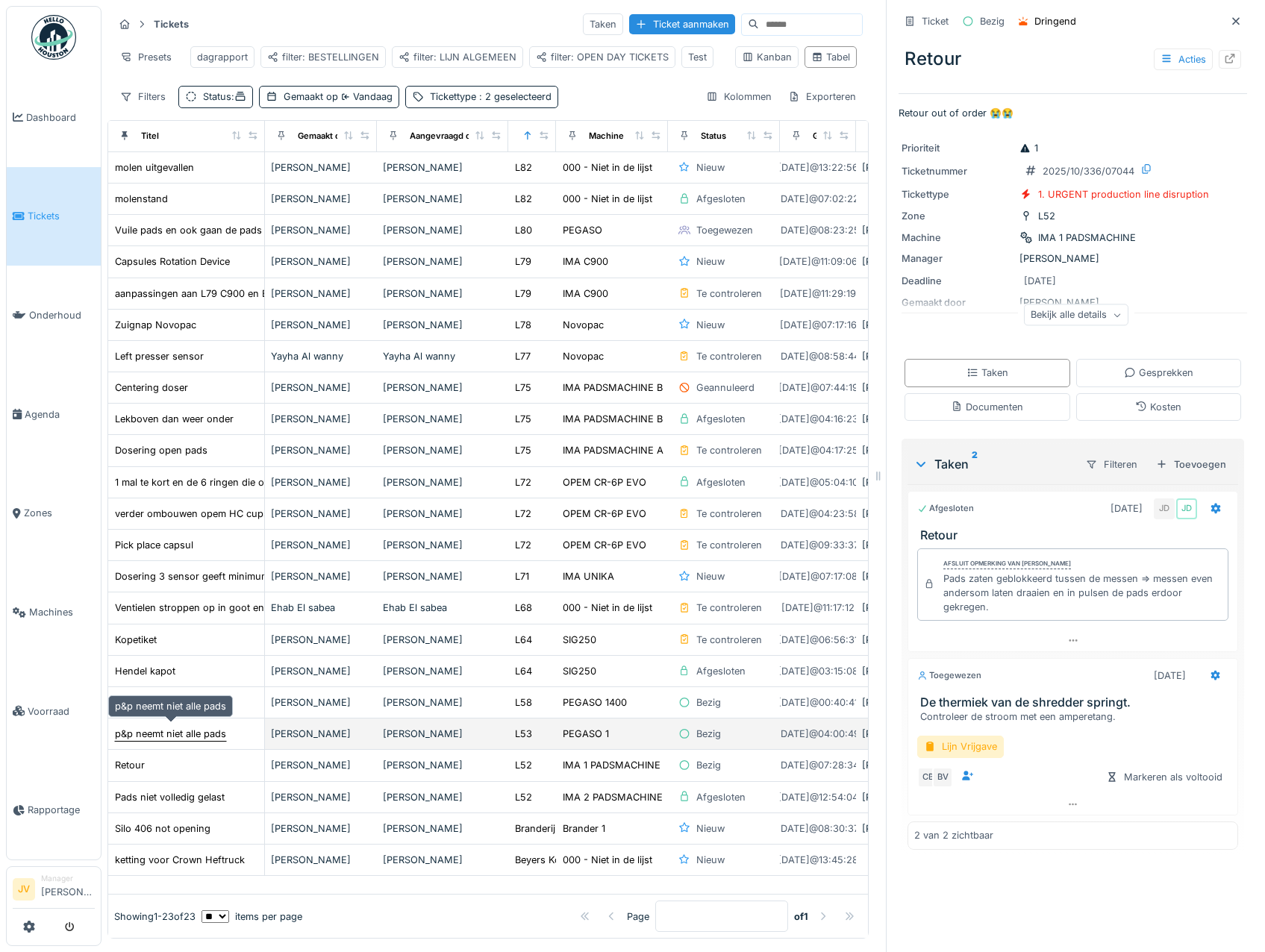
click at [186, 728] on div "p&p neemt niet alle pads" at bounding box center [170, 733] width 111 height 14
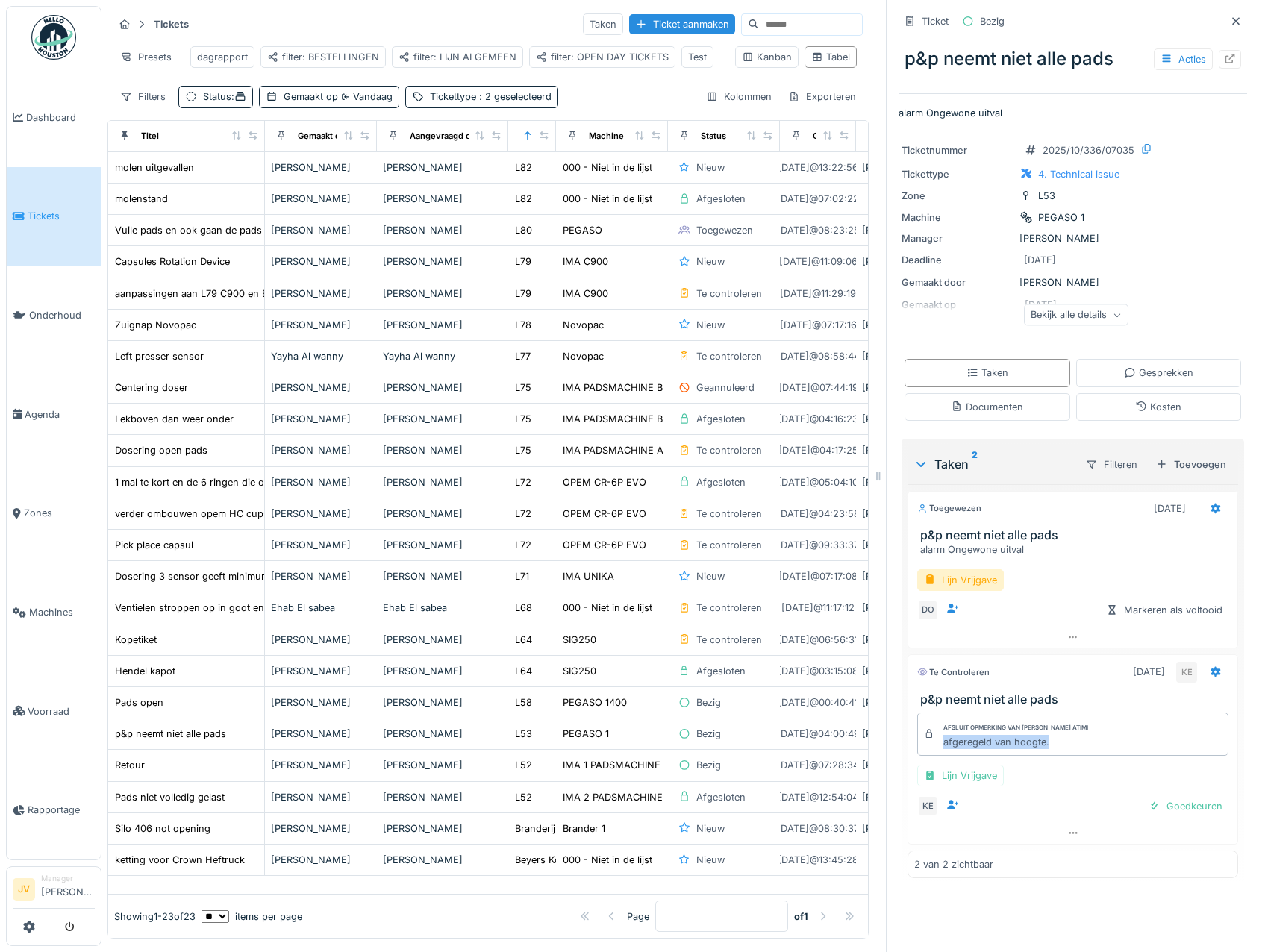
drag, startPoint x: 935, startPoint y: 751, endPoint x: 1043, endPoint y: 741, distance: 108.5
click at [1043, 741] on div "afgeregeld van hoogte." at bounding box center [1015, 742] width 145 height 14
drag, startPoint x: 1043, startPoint y: 741, endPoint x: 1006, endPoint y: 742, distance: 37.0
copy div "afgeregeld van hoogte."
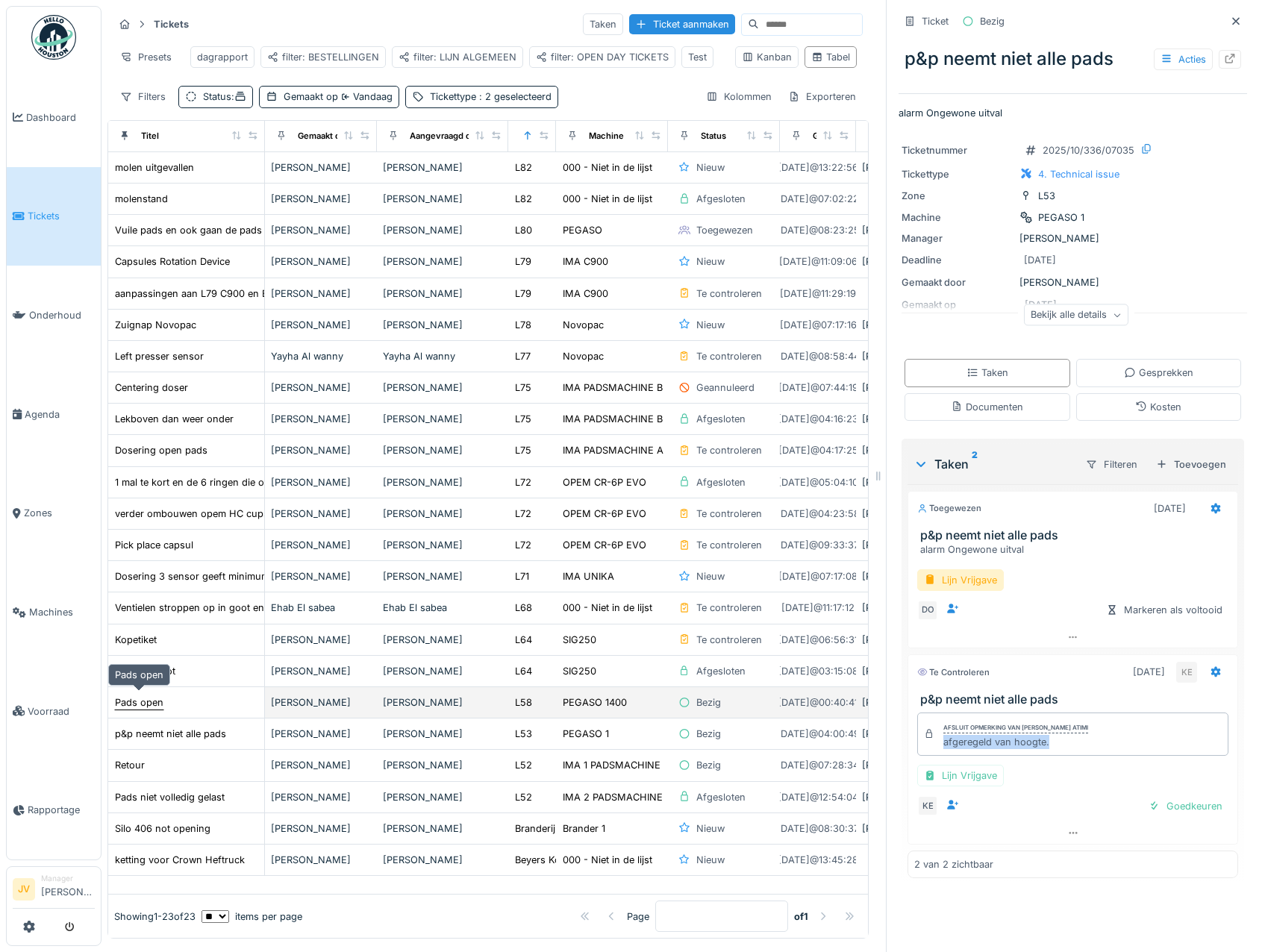
drag, startPoint x: 142, startPoint y: 700, endPoint x: 153, endPoint y: 694, distance: 12.5
click at [142, 700] on div "Pads open" at bounding box center [139, 702] width 49 height 14
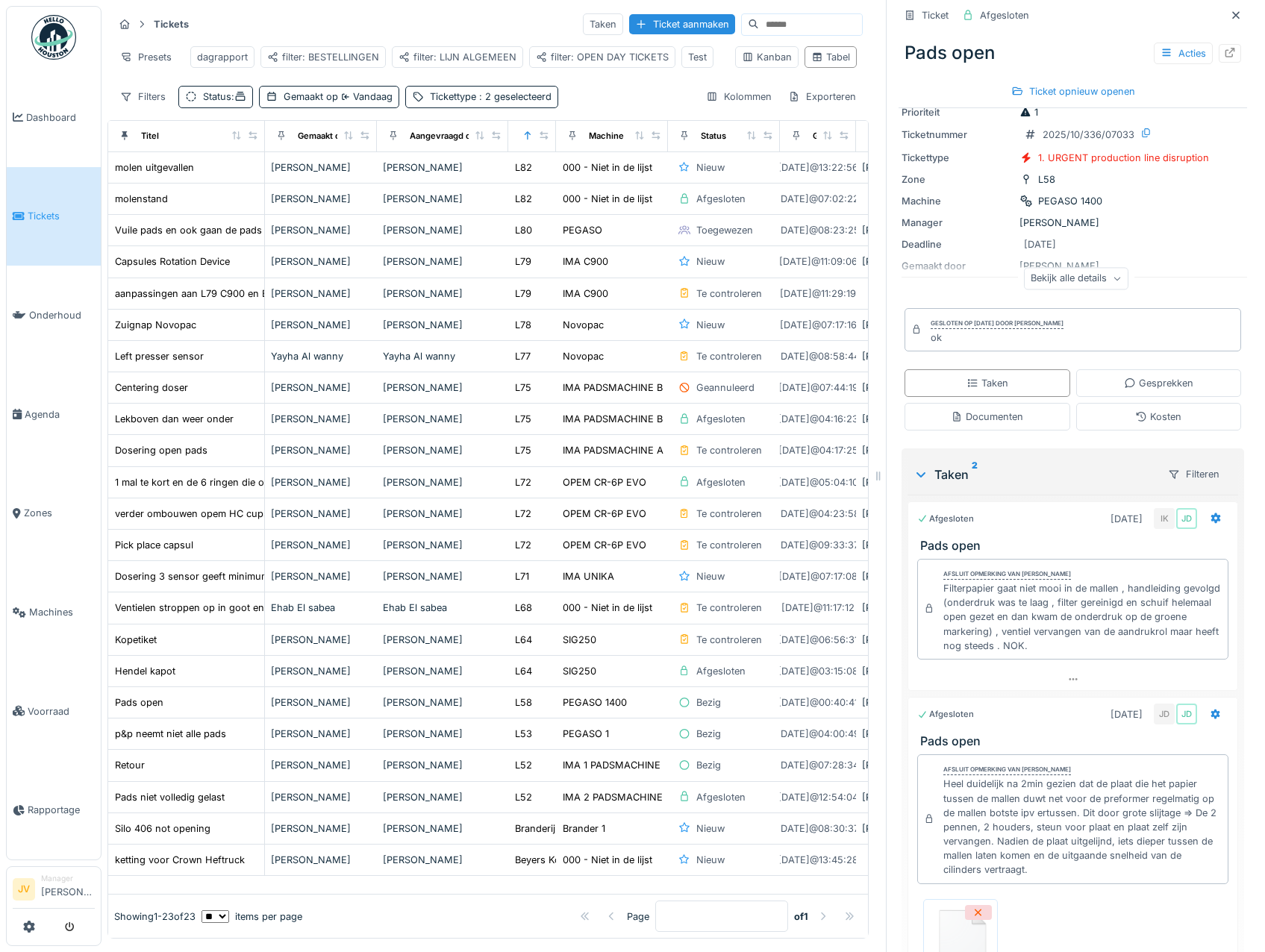
scroll to position [196, 0]
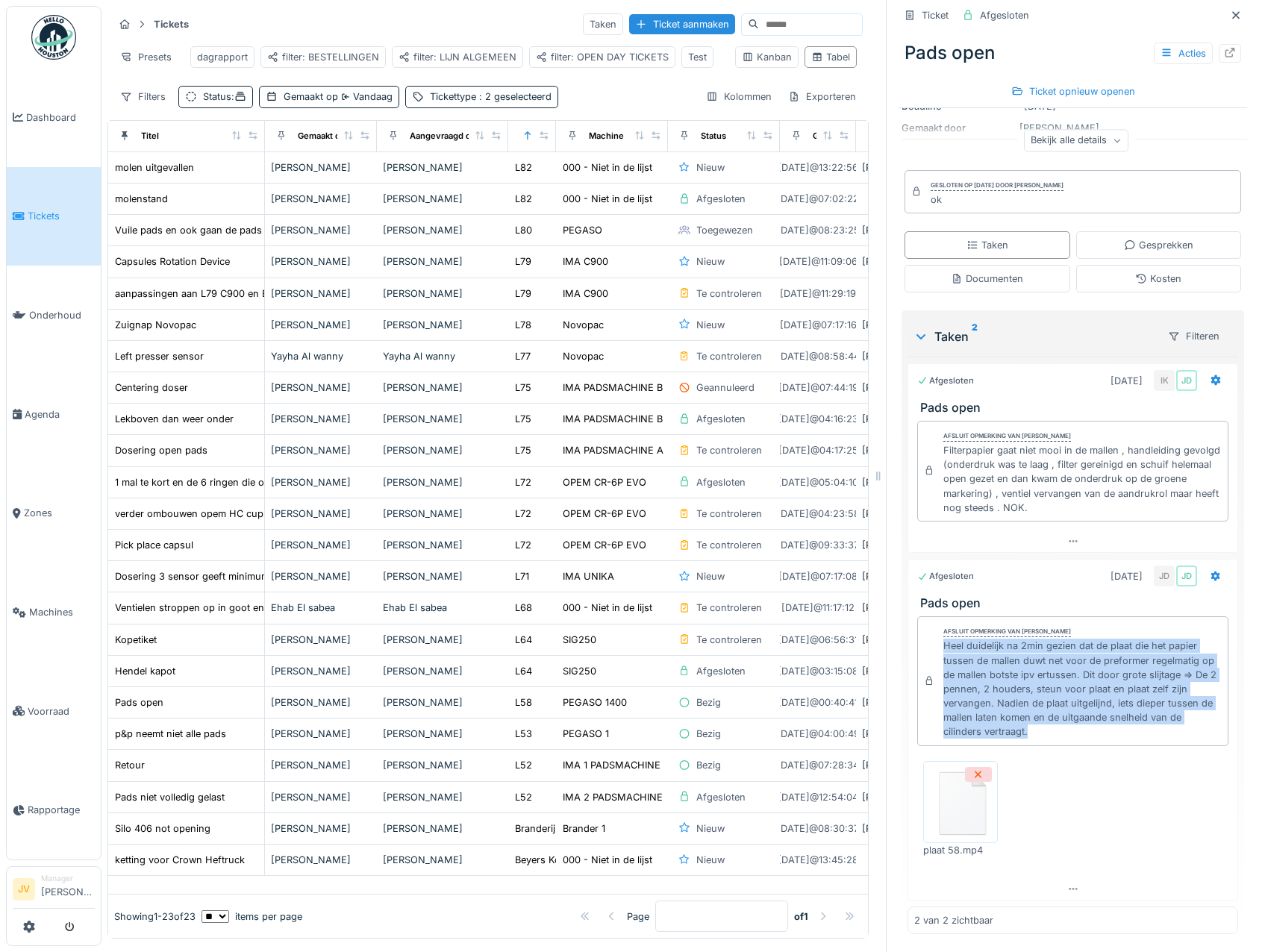
drag, startPoint x: 930, startPoint y: 648, endPoint x: 1040, endPoint y: 732, distance: 138.4
click at [1040, 732] on div "Afsluit opmerking van Jasper De wit Heel duidelijk na 2min gezien dat de plaat …" at bounding box center [1073, 681] width 312 height 130
copy div "Heel duidelijk na 2min gezien dat de plaat die het papier tussen de mallen duwt…"
click at [146, 570] on div "Dosering 3 sensor geeft minimum niveau aan" at bounding box center [218, 576] width 207 height 14
